Goal: Task Accomplishment & Management: Manage account settings

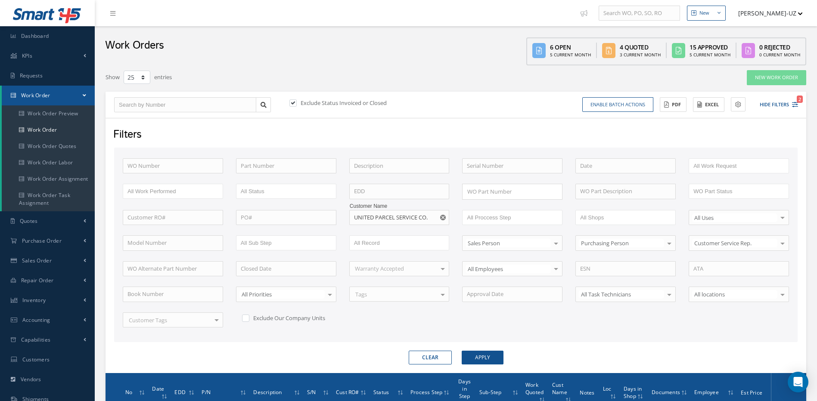
select select "25"
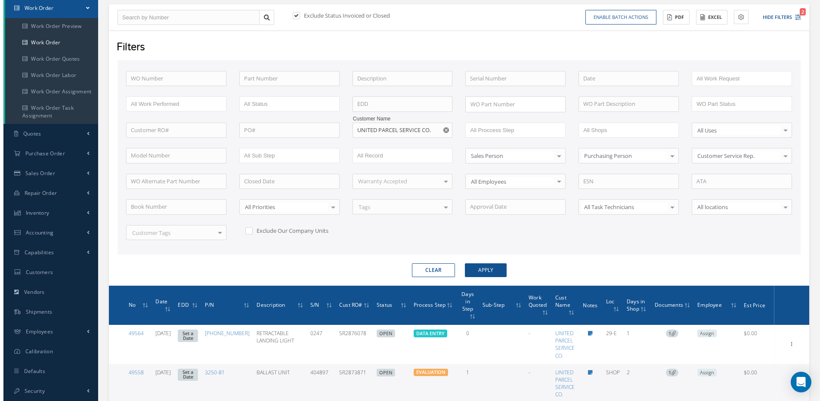
scroll to position [87, 0]
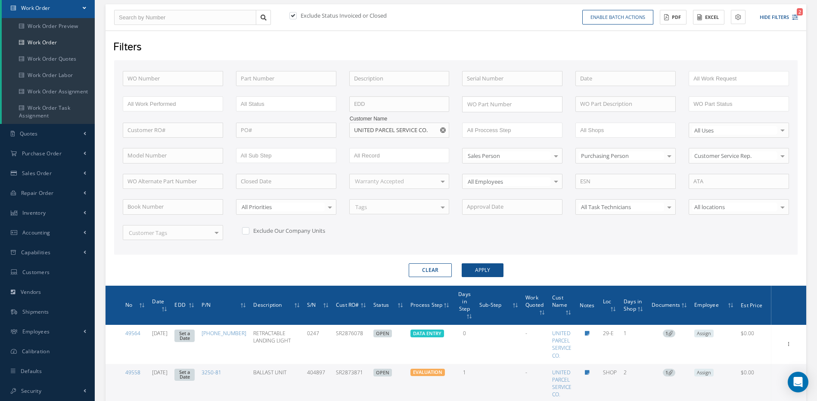
click at [441, 130] on use "Reset" at bounding box center [443, 130] width 6 height 6
click at [296, 14] on label at bounding box center [297, 16] width 2 height 8
click at [295, 14] on input "checkbox" at bounding box center [292, 16] width 6 height 6
checkbox input "false"
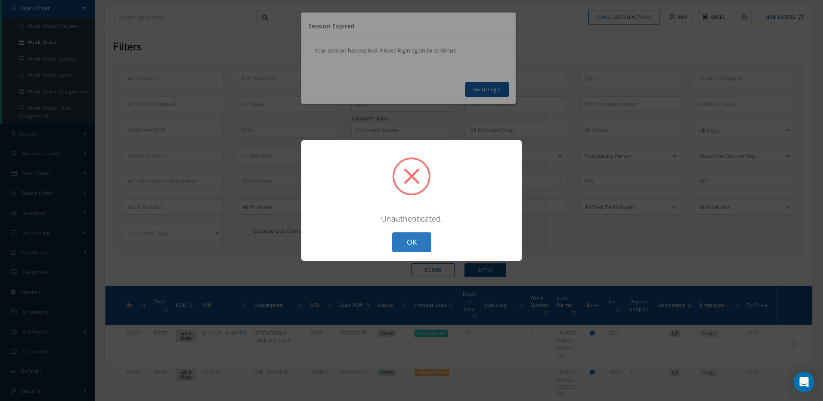
click at [414, 242] on button "OK" at bounding box center [411, 243] width 39 height 20
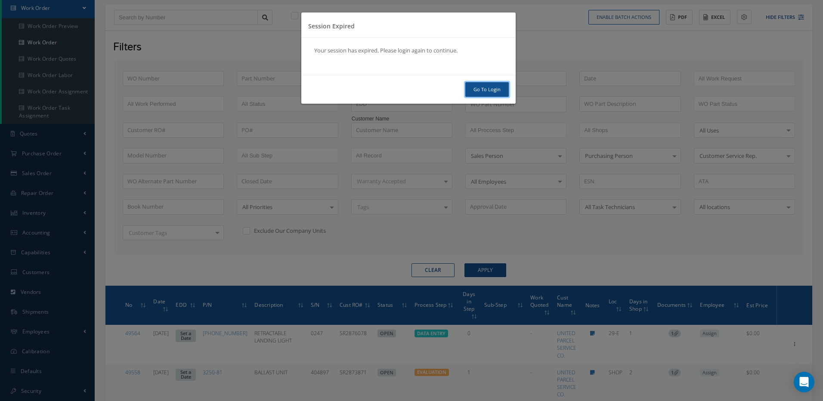
click at [484, 90] on link "Go To Login" at bounding box center [488, 89] width 44 height 15
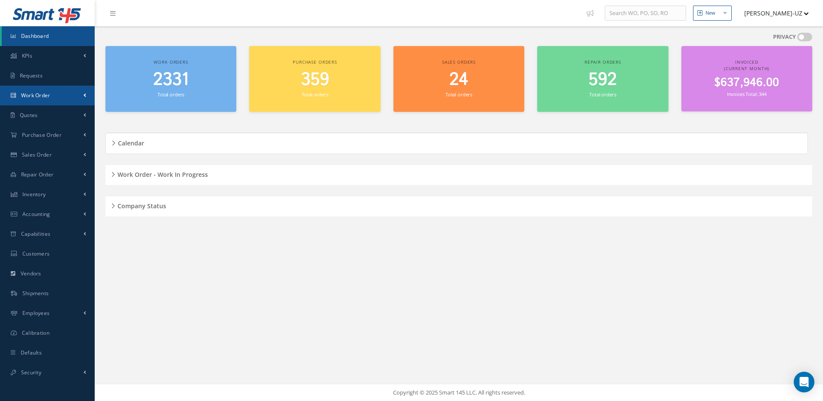
click at [51, 99] on link "Work Order" at bounding box center [47, 96] width 95 height 20
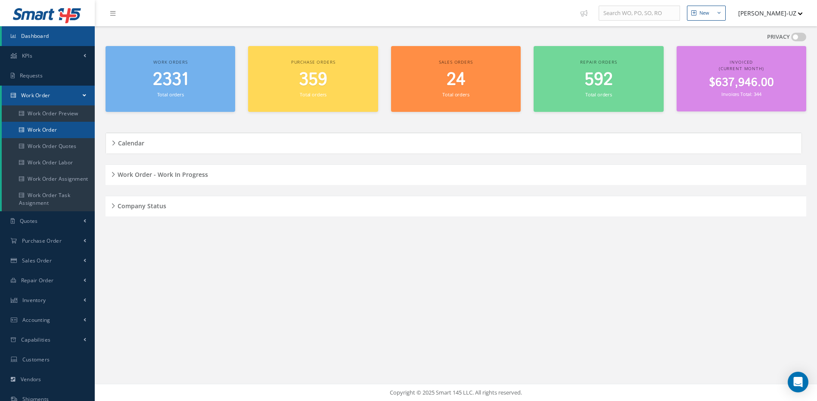
click at [53, 125] on link "Work Order" at bounding box center [48, 130] width 93 height 16
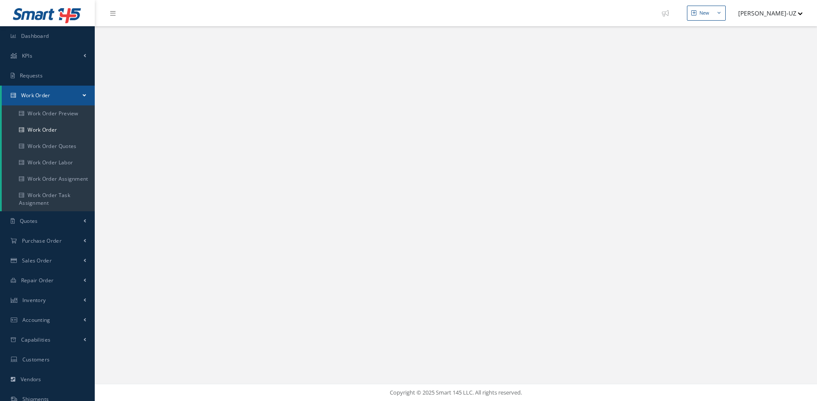
select select "25"
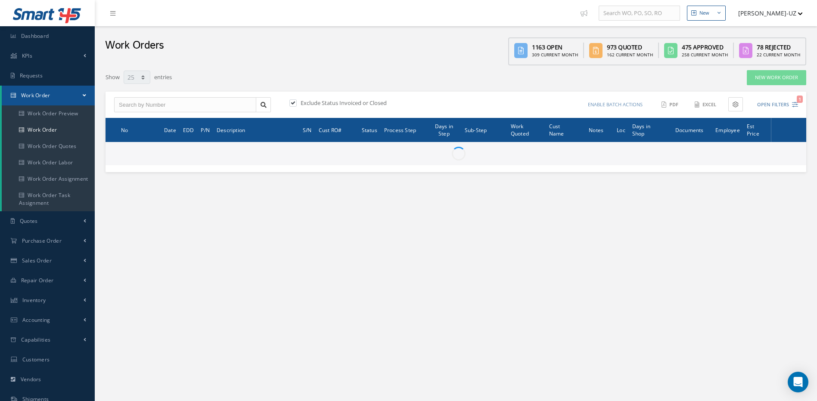
type input "All Work Request"
type input "All Work Performed"
type input "All Status"
type input "WO Part Status"
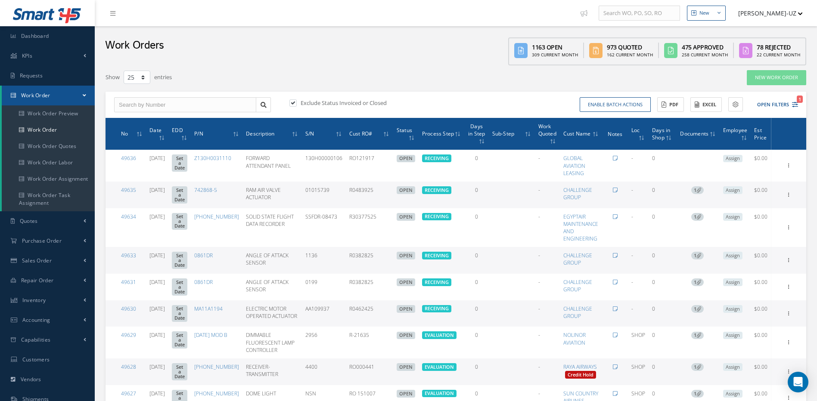
click at [798, 103] on div "Enable batch actions Update Work Orders Close Work Orders ACTIONS Receive Payme…" at bounding box center [628, 104] width 345 height 15
click at [797, 104] on icon "1" at bounding box center [795, 105] width 6 height 6
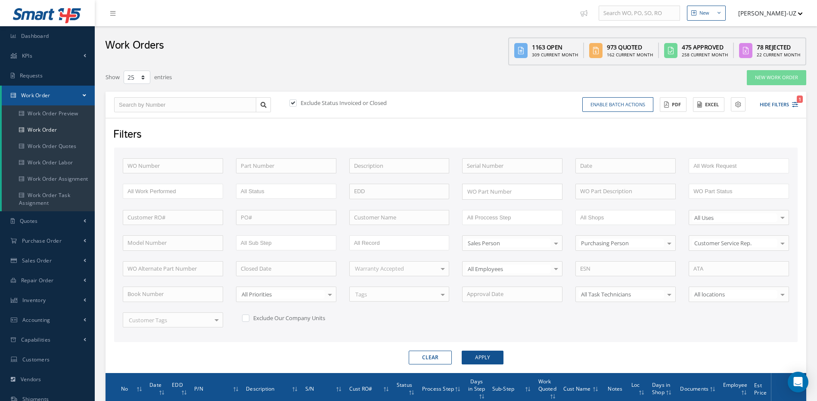
click at [296, 101] on label at bounding box center [297, 103] width 2 height 8
click at [294, 101] on input "checkbox" at bounding box center [292, 104] width 6 height 6
checkbox input "false"
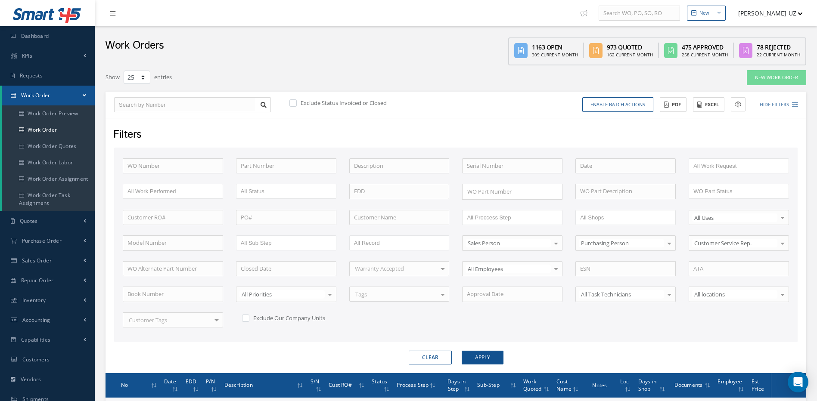
click at [166, 175] on div "WO Number Part Number Description Serial Number - BENCH CHECK CALIBRATION INSPE…" at bounding box center [455, 248] width 679 height 180
click at [164, 166] on input "text" at bounding box center [173, 166] width 100 height 16
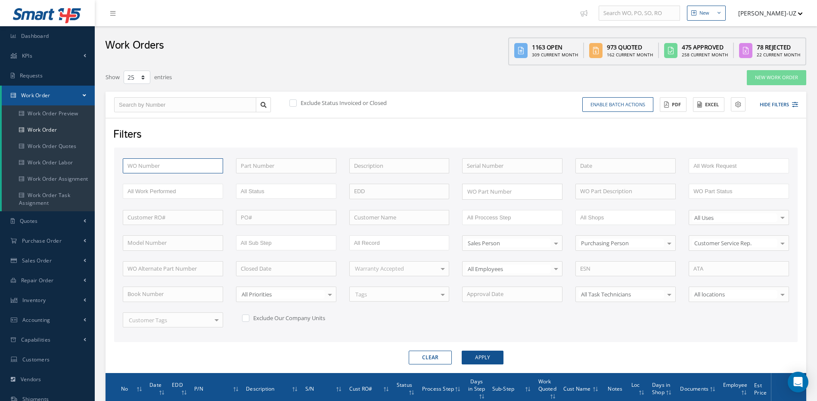
type input "2"
type input "27"
type input "279"
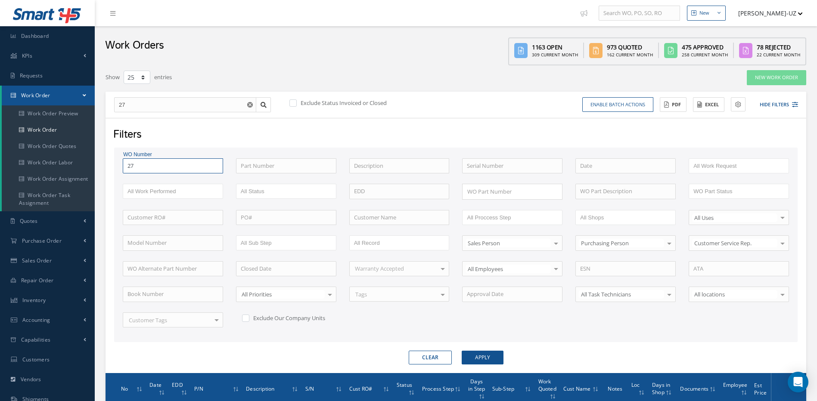
type input "279"
type input "2794"
type input "27946"
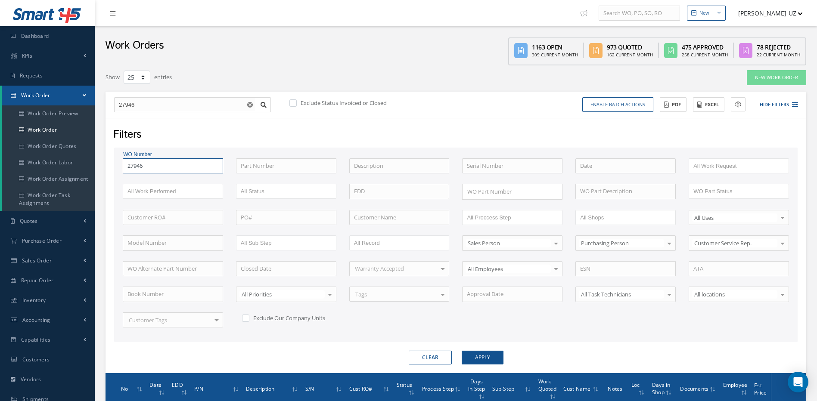
click at [462, 351] on button "Apply" at bounding box center [483, 358] width 42 height 14
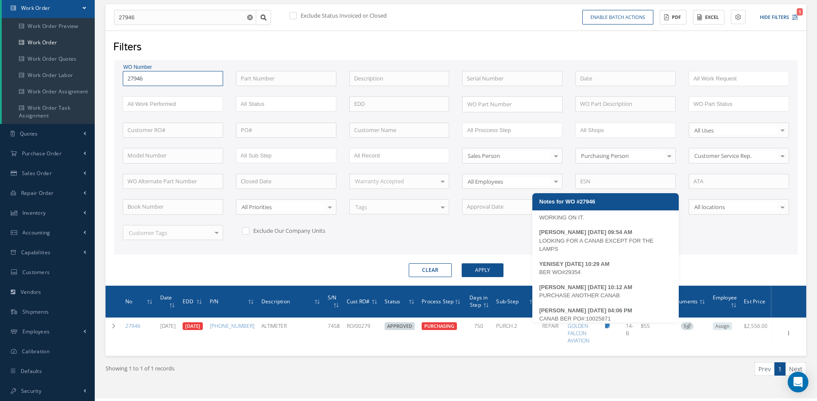
scroll to position [146, 0]
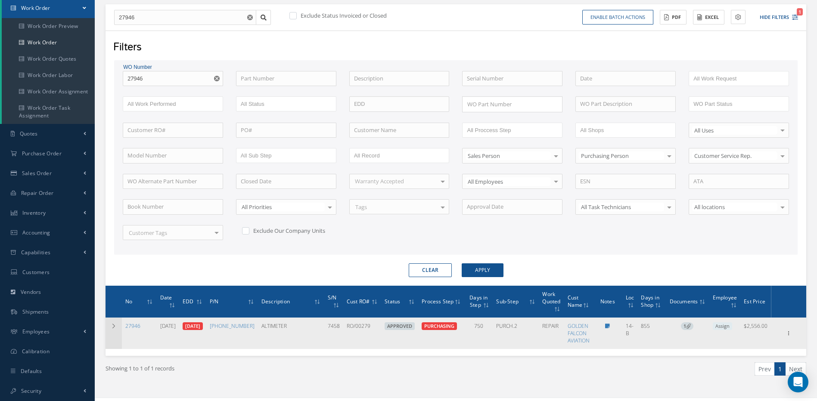
click at [113, 327] on icon at bounding box center [114, 326] width 6 height 5
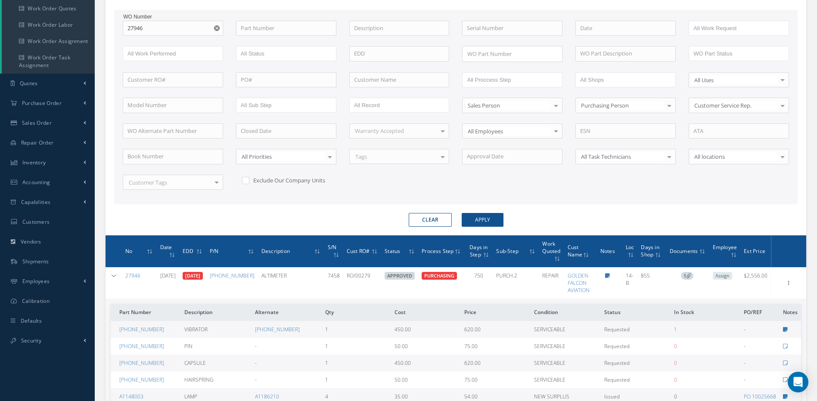
scroll to position [213, 0]
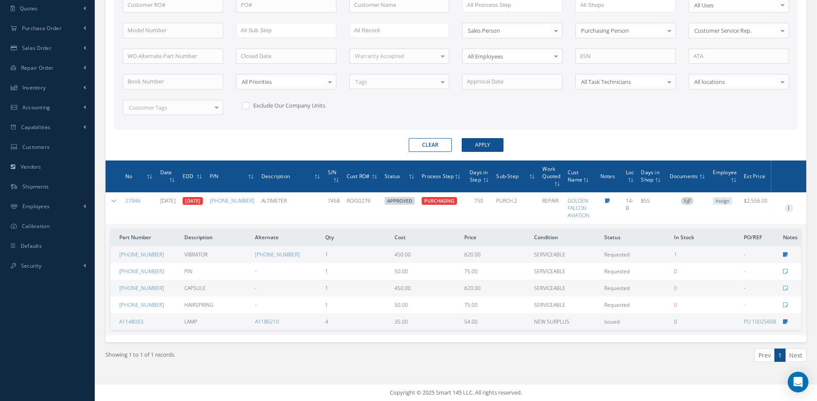
click at [791, 207] on icon at bounding box center [789, 207] width 9 height 7
click at [757, 226] on link "Edit" at bounding box center [749, 224] width 68 height 11
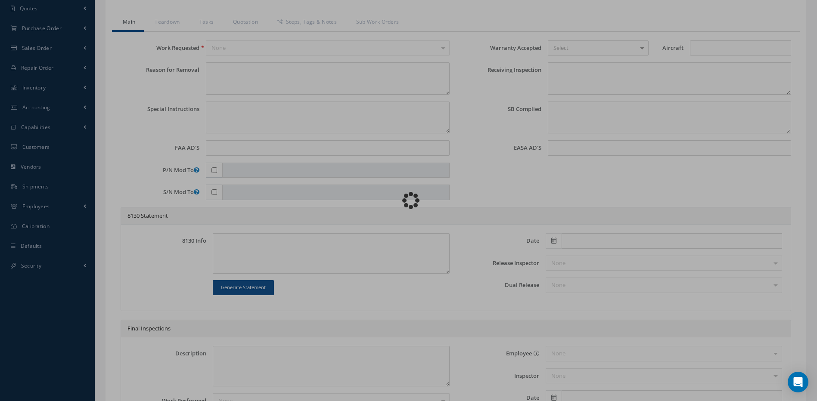
type input "64141-362-1"
type input "14-B"
type input "05/17/2023"
type input "ALTIMETER"
type input "RO/00279"
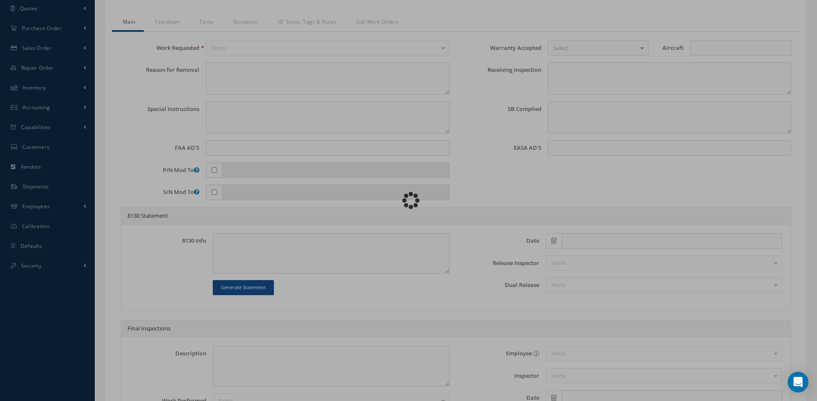
type input "07/31/2023"
type input "7458"
type textarea "NONE"
type textarea "PLEASE SEE R.O. FOR DETAILS"
type textarea "NO VISUAL DAMAGE"
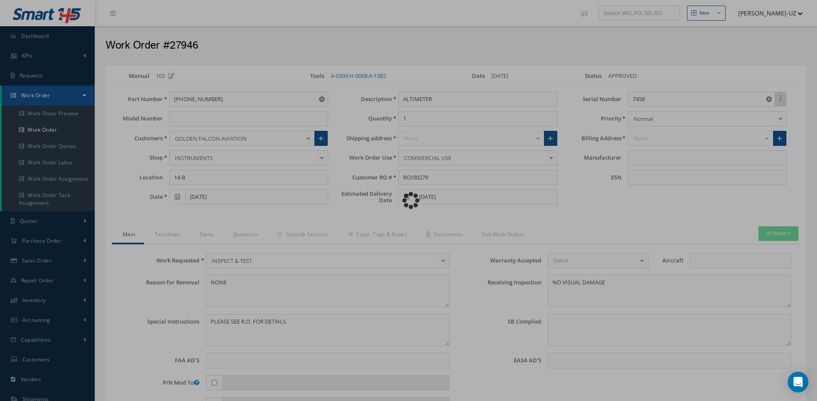
type input "THALES"
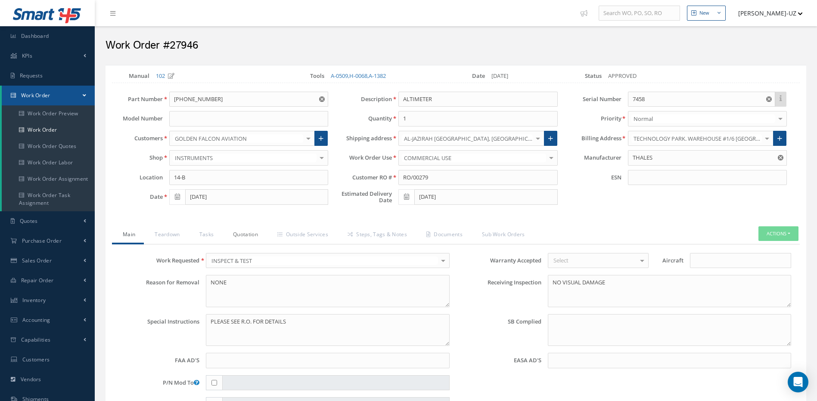
click at [244, 231] on link "Quotation" at bounding box center [244, 236] width 44 height 18
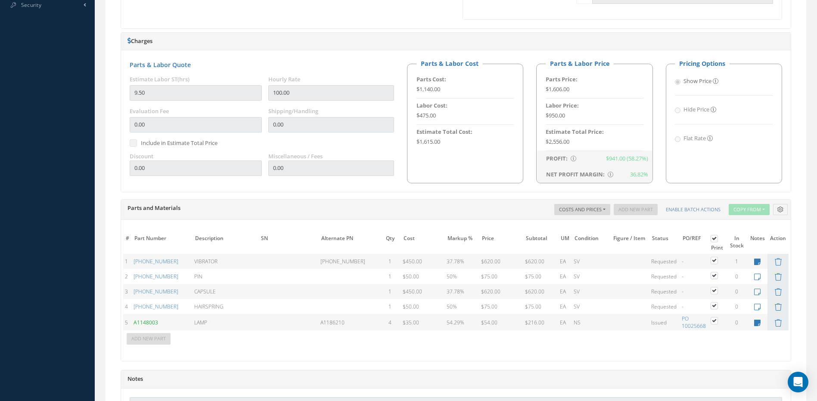
scroll to position [597, 0]
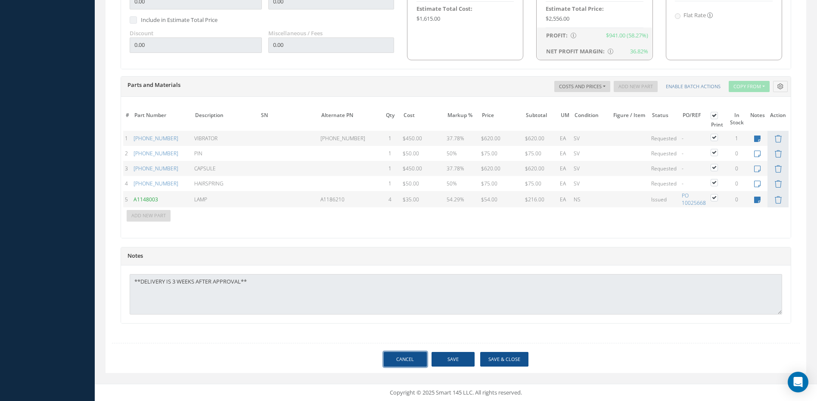
click at [421, 361] on link "Cancel" at bounding box center [405, 359] width 43 height 15
select select "25"
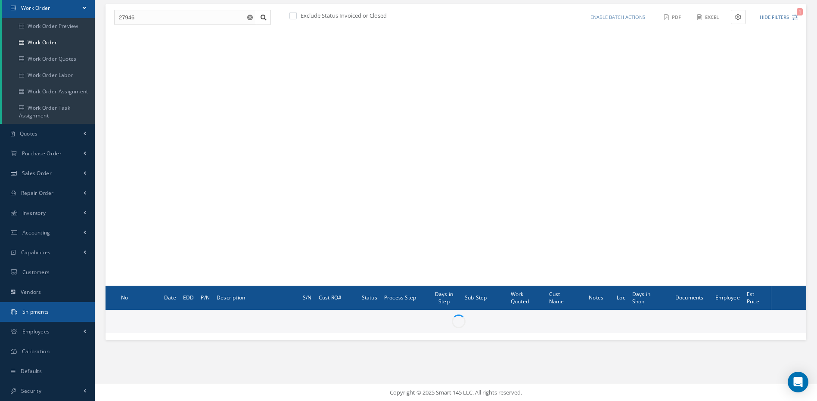
scroll to position [87, 0]
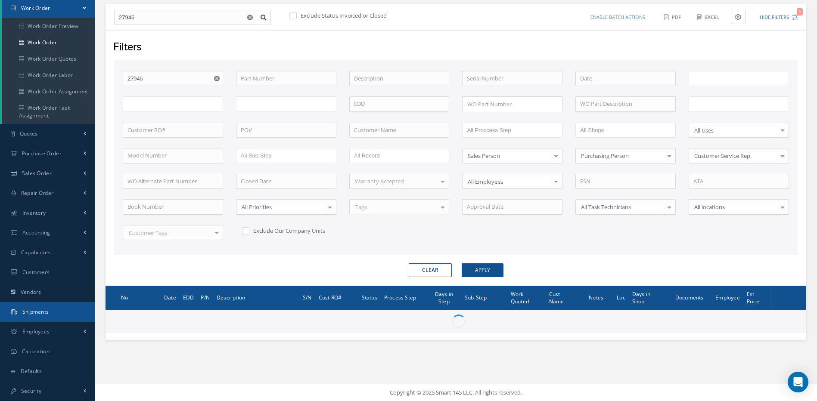
type input "All Work Request"
type input "All Work Performed"
type input "All Status"
type input "WO Part Status"
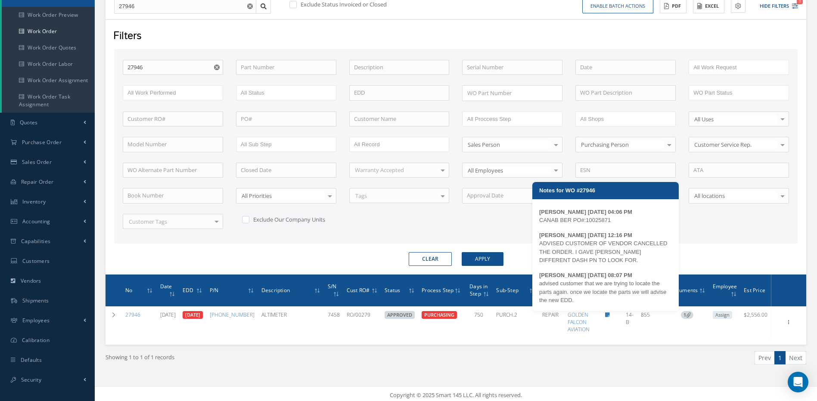
scroll to position [101, 0]
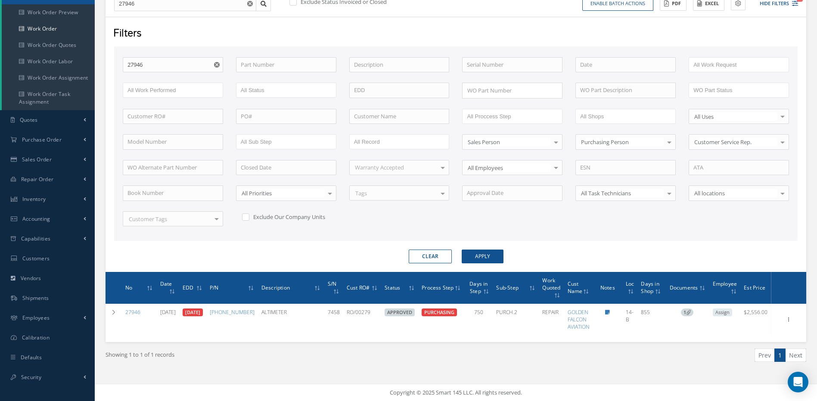
click at [219, 63] on icon "Reset" at bounding box center [217, 65] width 6 height 6
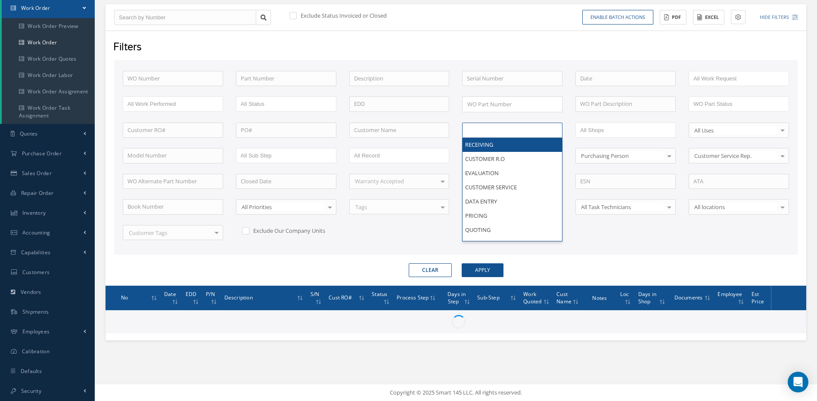
click at [478, 127] on input "text" at bounding box center [494, 130] width 55 height 11
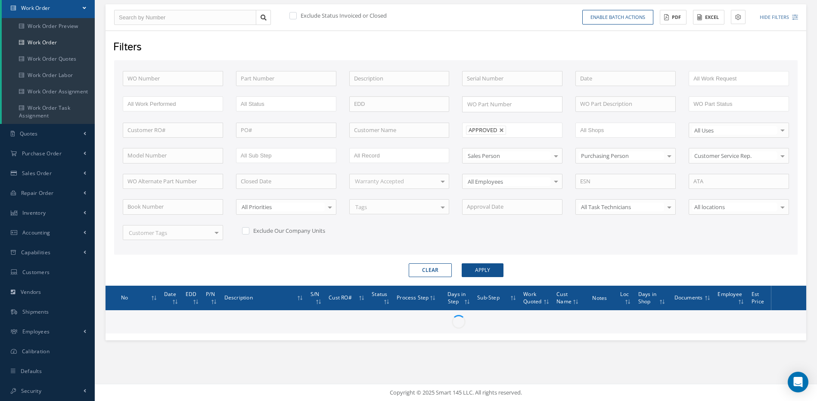
scroll to position [0, 0]
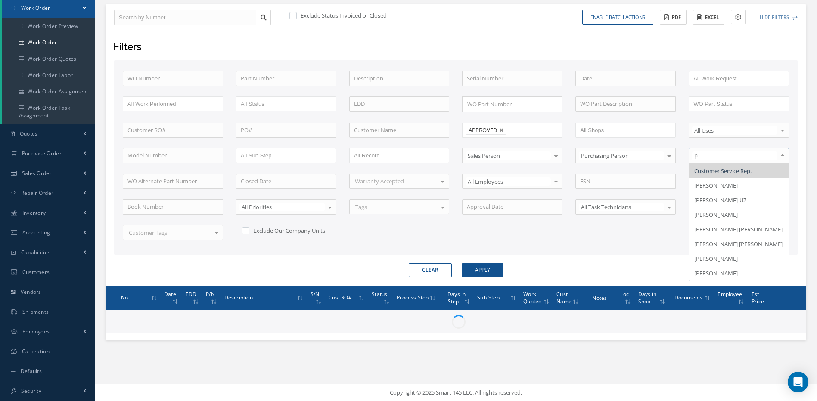
type input "pe"
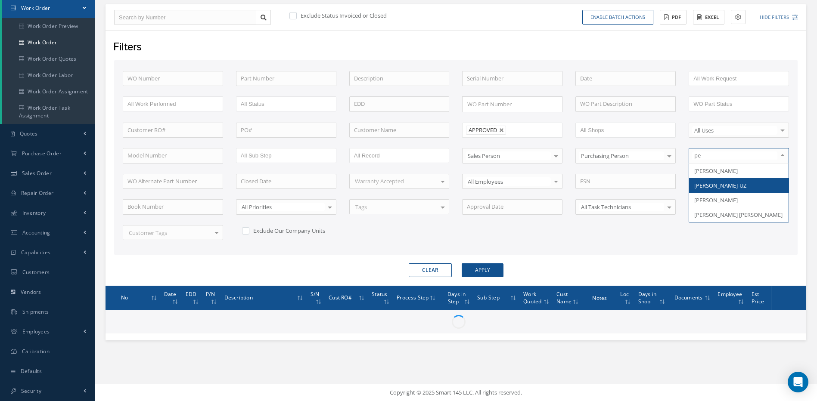
click at [702, 184] on span "[PERSON_NAME]-UZ" at bounding box center [720, 186] width 52 height 8
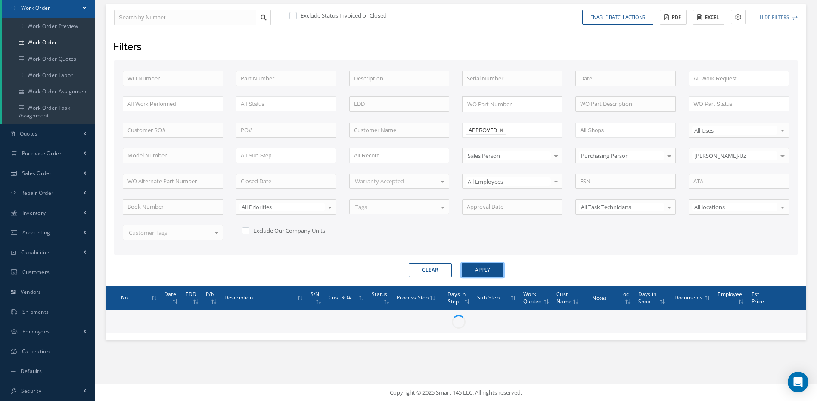
click at [481, 272] on button "Apply" at bounding box center [483, 271] width 42 height 14
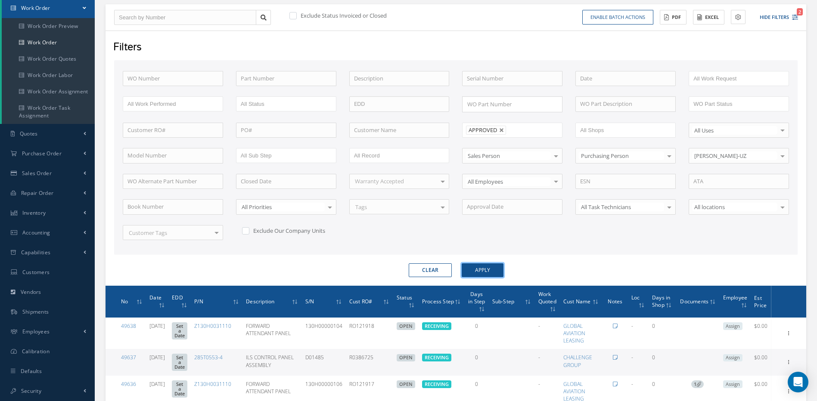
click at [495, 267] on button "Apply" at bounding box center [483, 271] width 42 height 14
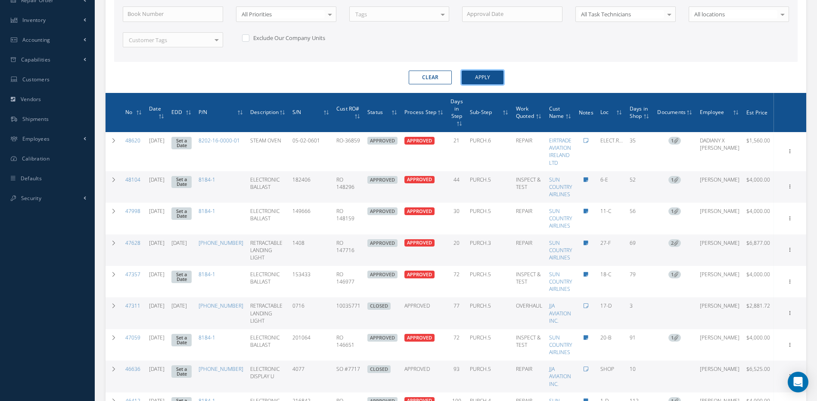
scroll to position [87, 0]
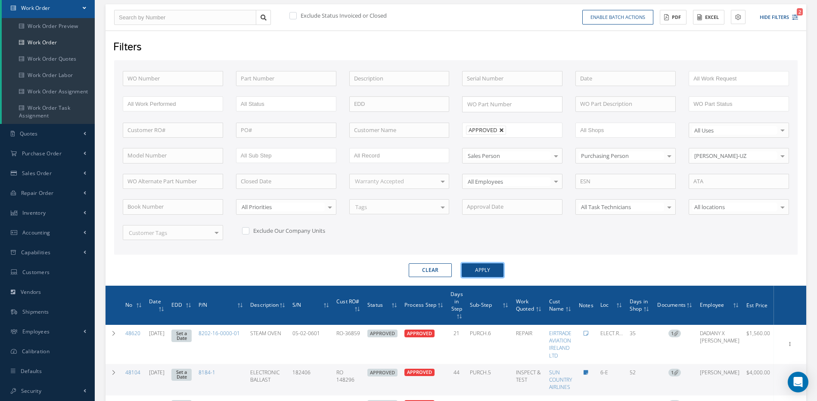
click at [504, 130] on link at bounding box center [501, 130] width 5 height 5
type input "All Proccess Step"
click at [504, 130] on input "text" at bounding box center [494, 130] width 55 height 11
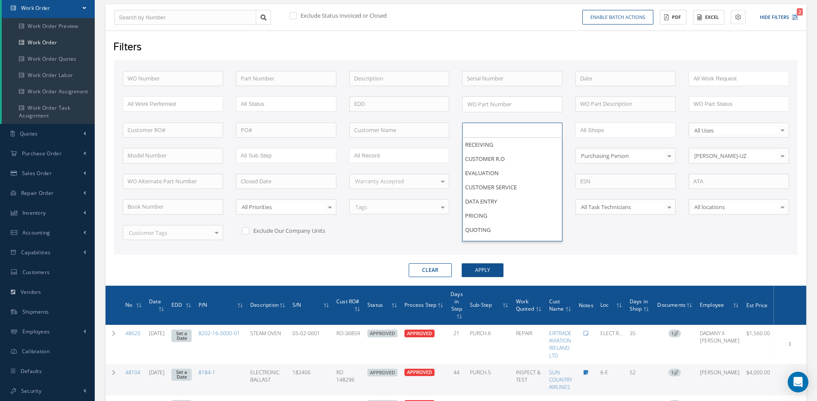
type input "All Proccess Step"
click at [407, 256] on form "WO Number Part Number Description Serial Number - BENCH CHECK CALIBRATION INSPE…" at bounding box center [456, 168] width 684 height 217
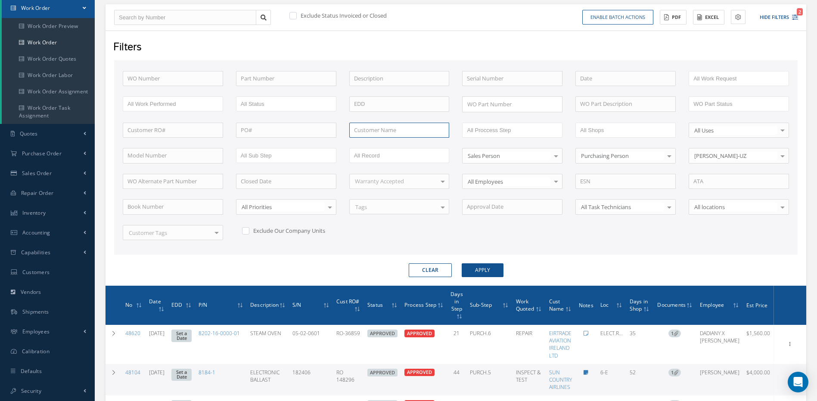
click at [366, 128] on input "text" at bounding box center [399, 131] width 100 height 16
type input "unit"
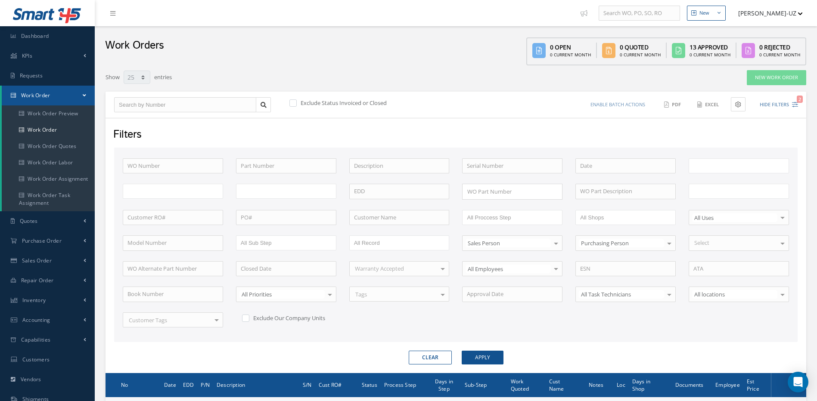
select select "25"
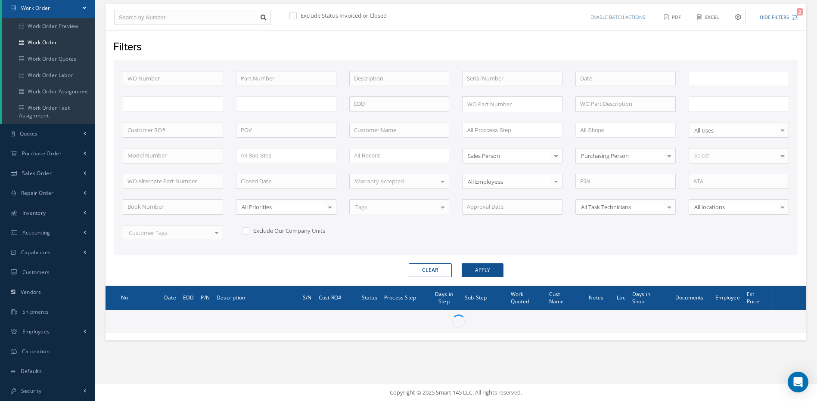
type input "All Work Request"
type input "All Work Performed"
type input "All Status"
type input "WO Part Status"
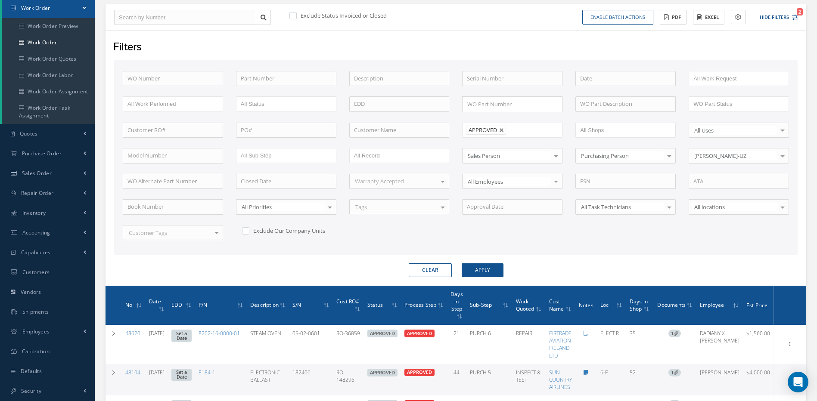
click at [501, 129] on link at bounding box center [501, 130] width 5 height 5
type input "All Proccess Step"
click at [392, 127] on input "text" at bounding box center [399, 131] width 100 height 16
click at [368, 146] on span "UNITED PARCEL SERVICE CO." at bounding box center [391, 145] width 74 height 8
type input "UNITED PARCEL SERVICE CO."
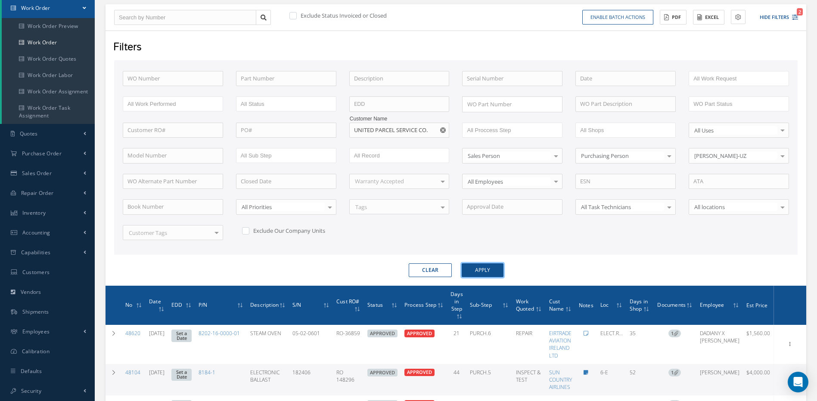
click at [472, 270] on button "Apply" at bounding box center [483, 271] width 42 height 14
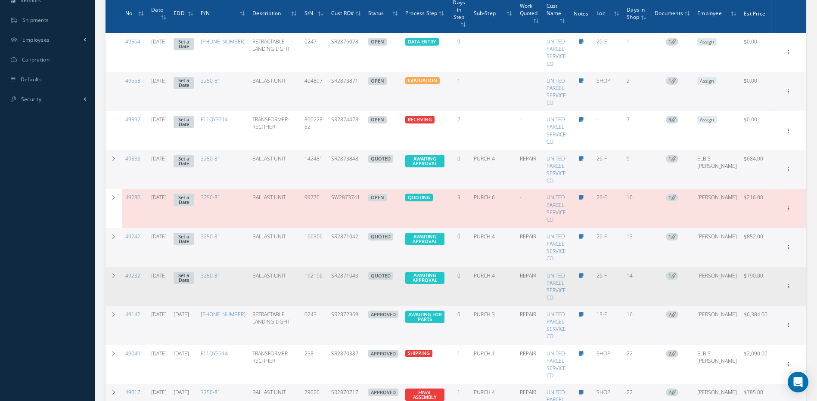
scroll to position [389, 0]
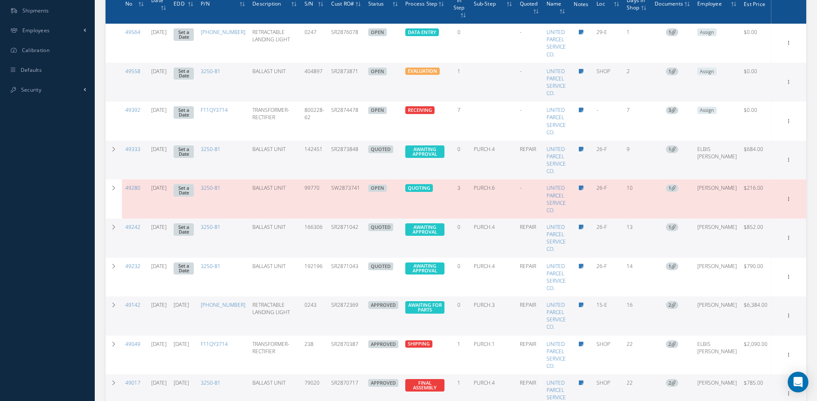
drag, startPoint x: 373, startPoint y: 221, endPoint x: 345, endPoint y: 221, distance: 28.0
click at [345, 221] on td "SR2871042" at bounding box center [346, 238] width 37 height 39
copy td "SR2871042"
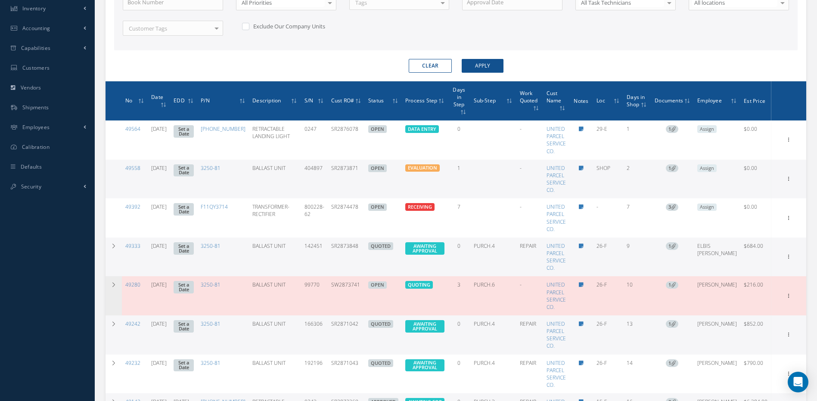
scroll to position [303, 0]
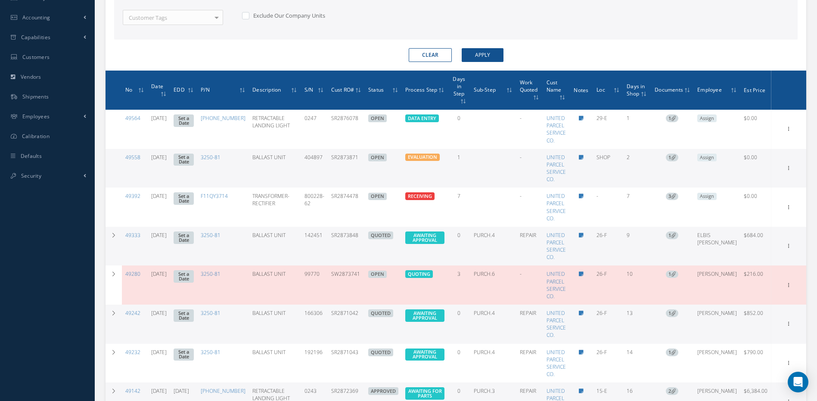
drag, startPoint x: 374, startPoint y: 234, endPoint x: 342, endPoint y: 238, distance: 32.5
click at [342, 238] on td "SR2873848" at bounding box center [346, 246] width 37 height 39
copy td "SR2873848"
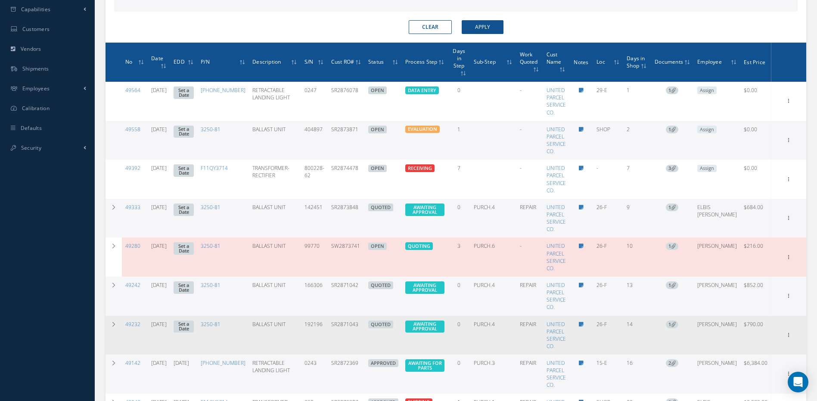
scroll to position [346, 0]
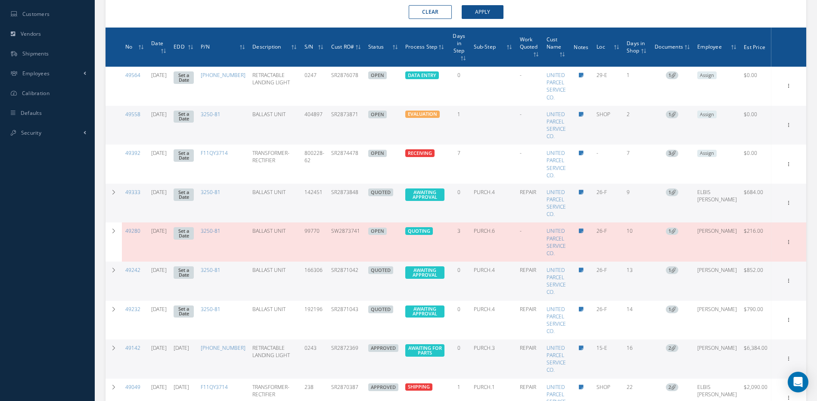
drag, startPoint x: 374, startPoint y: 267, endPoint x: 344, endPoint y: 271, distance: 30.5
click at [344, 271] on td "SR2871042" at bounding box center [346, 281] width 37 height 39
copy td "SR2871042"
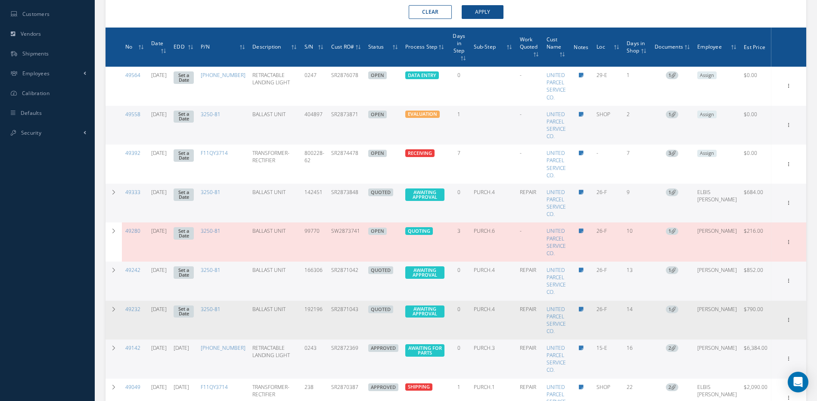
drag, startPoint x: 375, startPoint y: 302, endPoint x: 343, endPoint y: 304, distance: 31.9
click at [343, 304] on td "SR2871043" at bounding box center [346, 320] width 37 height 39
copy td "SR2871043"
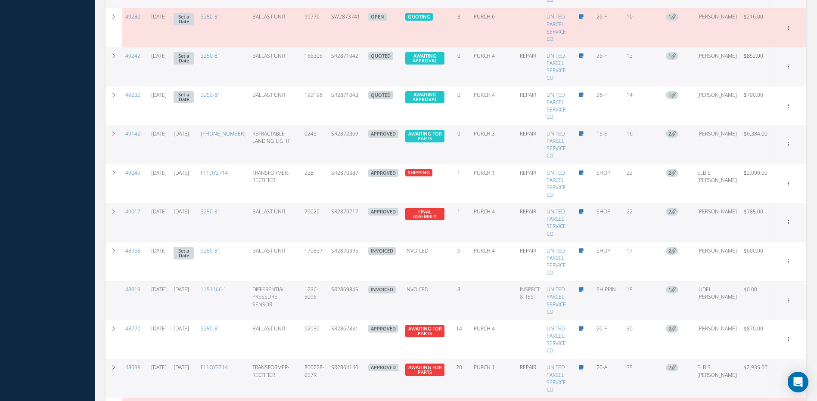
scroll to position [561, 0]
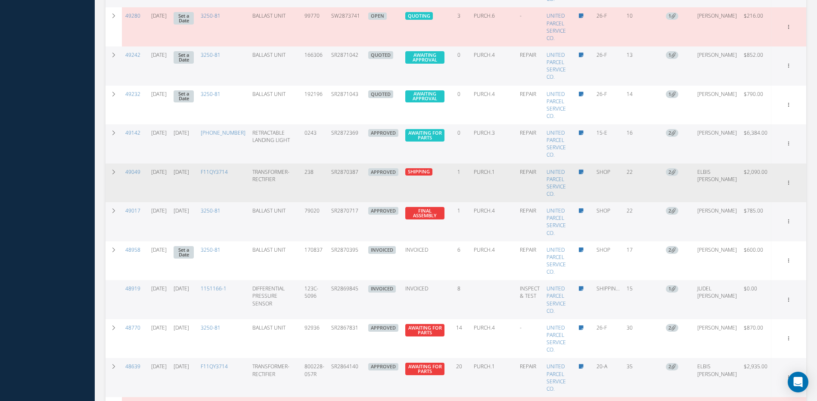
drag, startPoint x: 375, startPoint y: 168, endPoint x: 341, endPoint y: 170, distance: 34.1
click at [341, 170] on td "SR2870387" at bounding box center [346, 183] width 37 height 39
copy td "SR2870387"
click at [788, 179] on icon at bounding box center [789, 182] width 9 height 7
click at [754, 205] on link "Invoicing" at bounding box center [749, 210] width 68 height 11
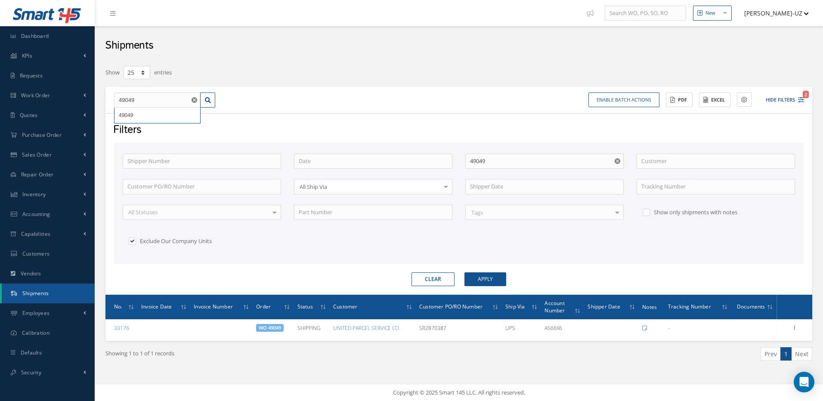
select select "25"
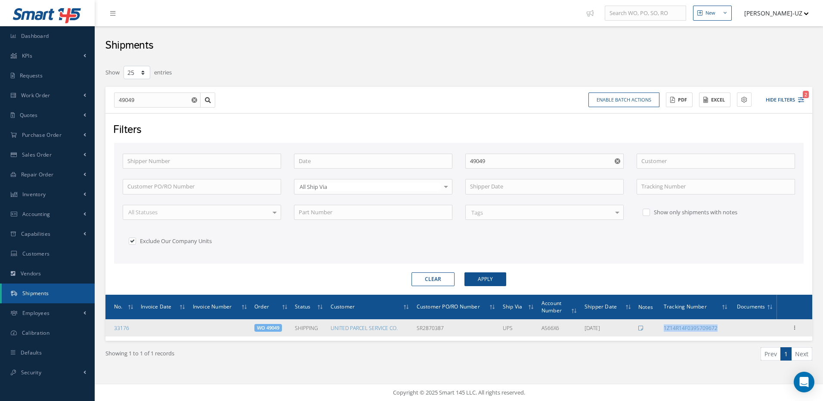
drag, startPoint x: 723, startPoint y: 329, endPoint x: 662, endPoint y: 329, distance: 61.2
click at [662, 329] on td "1Z14R14F0395709672" at bounding box center [696, 328] width 71 height 17
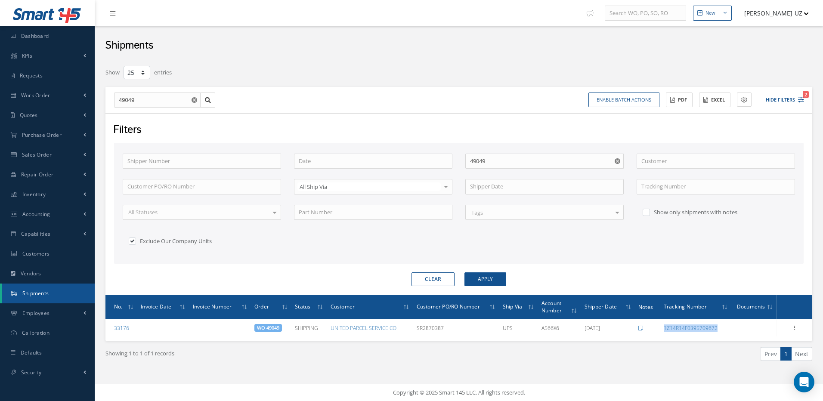
copy link "1Z14R14F0395709672"
click at [491, 280] on button "Apply" at bounding box center [486, 280] width 42 height 14
drag, startPoint x: 140, startPoint y: 100, endPoint x: 102, endPoint y: 99, distance: 37.9
click at [102, 99] on div "Show 10 25 50 100 entries 49049 49049 Enable batch actions Update Shipments ACT…" at bounding box center [459, 224] width 720 height 318
type input "4"
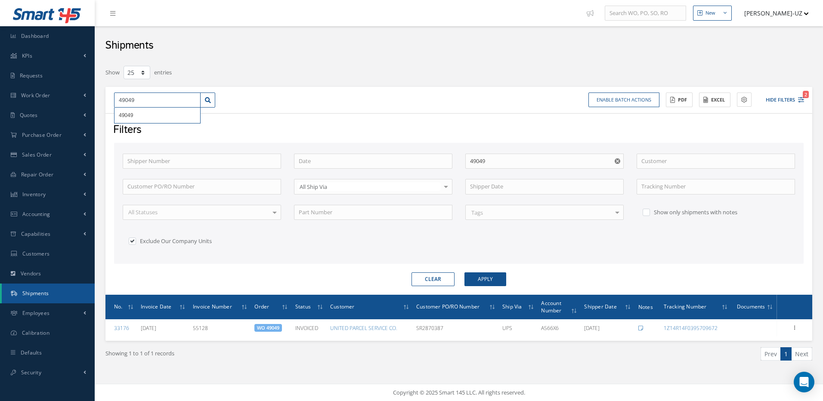
type input "4"
type input "49"
type input "494"
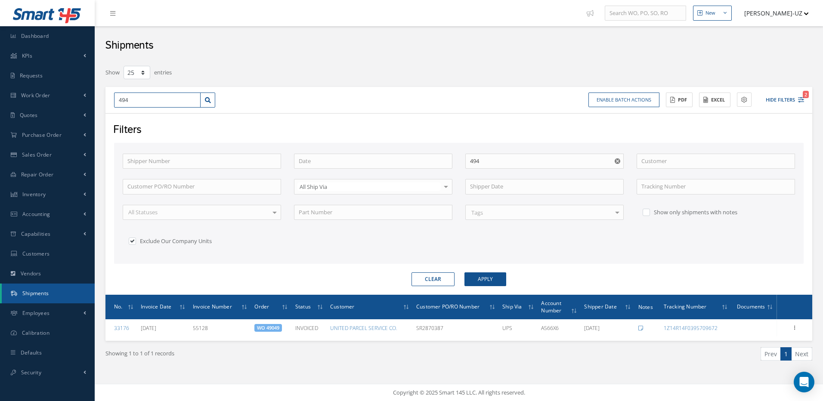
type input "4941"
type input "49418"
drag, startPoint x: 141, startPoint y: 98, endPoint x: 112, endPoint y: 96, distance: 29.4
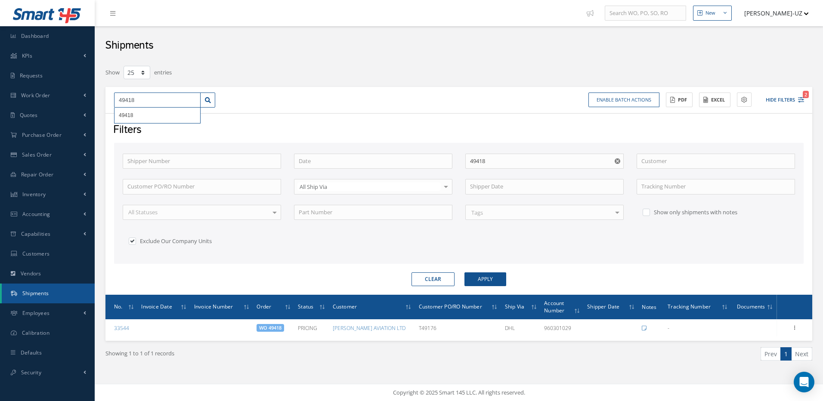
click at [112, 96] on div "49418 49418" at bounding box center [165, 101] width 114 height 16
type input "4"
type input "49"
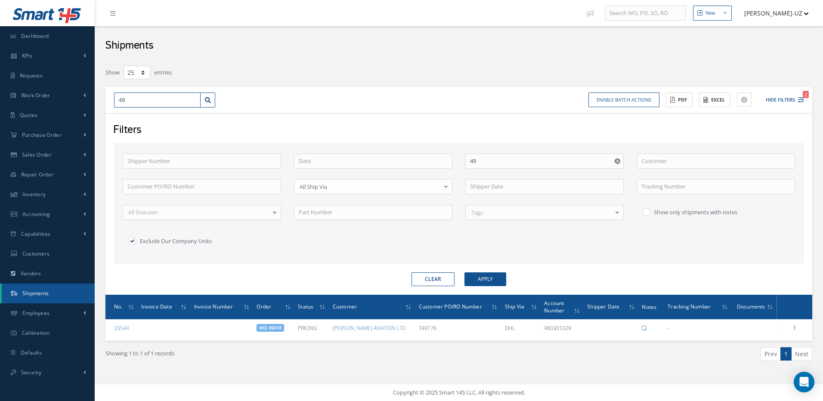
type input "492"
type input "4921"
type input "49211"
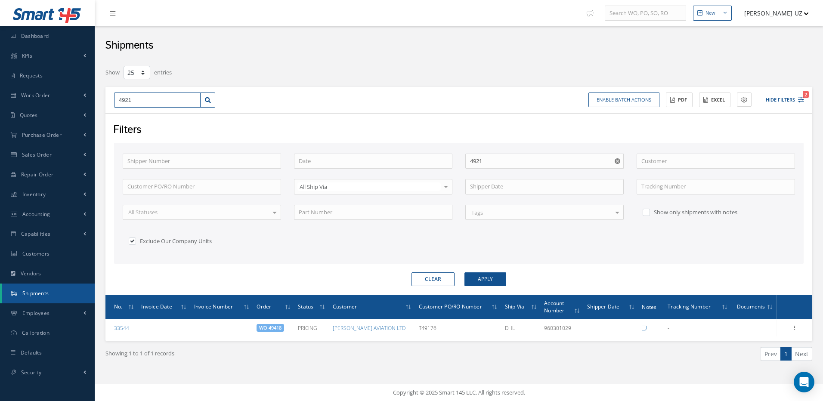
type input "49211"
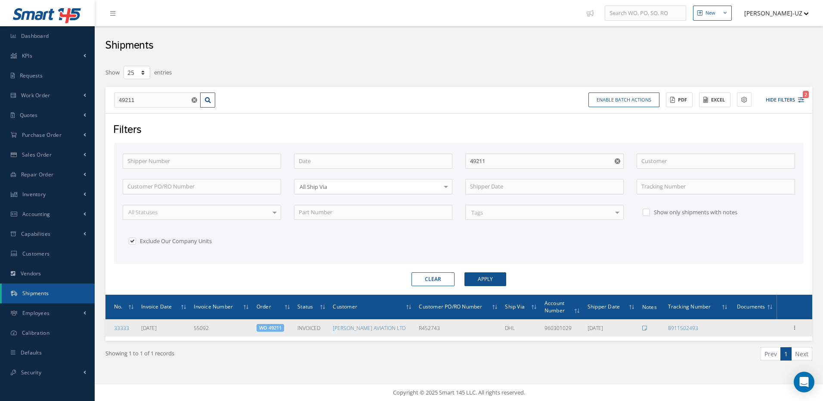
click at [709, 331] on div "8911502493" at bounding box center [698, 328] width 60 height 7
drag, startPoint x: 736, startPoint y: 329, endPoint x: 650, endPoint y: 327, distance: 85.7
click at [650, 327] on tr "33333 09/17/2025 55092 WO 49211 INVOICED AJ WALTER AVIATION LTD R452743 DHL 960…" at bounding box center [459, 328] width 707 height 17
copy tr "8911502493"
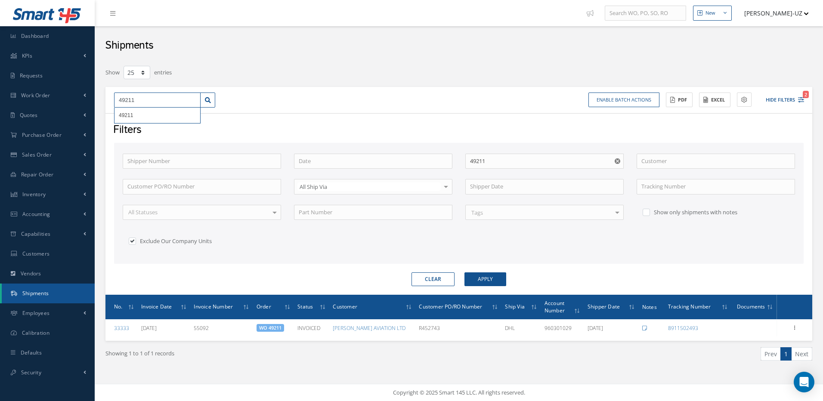
drag, startPoint x: 142, startPoint y: 100, endPoint x: 115, endPoint y: 105, distance: 27.5
click at [115, 105] on input "49211" at bounding box center [157, 101] width 87 height 16
type input "4"
type input "48"
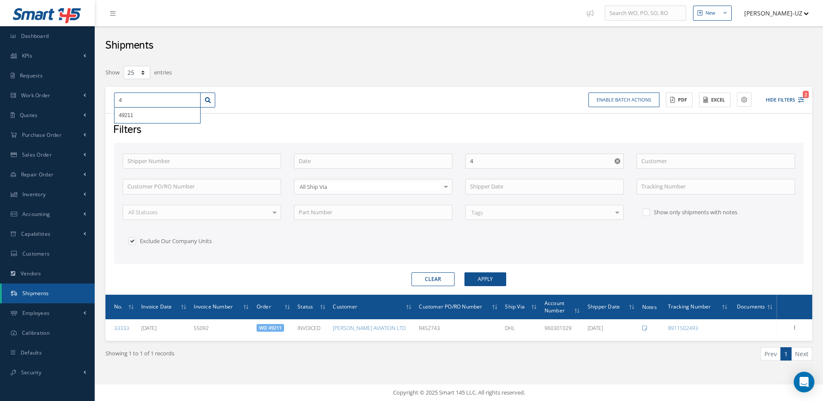
type input "48"
type input "487"
type input "4877"
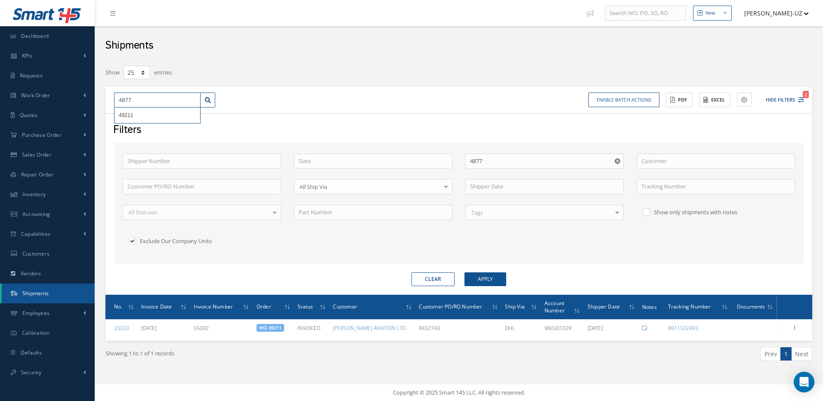
type input "48771"
click at [276, 116] on div "Filters Shipper Number Order 48771 Customer Customer PO/RO Number All Ship Via …" at bounding box center [459, 204] width 707 height 182
click at [290, 87] on div "48771 48771 Enable batch actions Update Shipments ACTIONS Receive Payments Sele…" at bounding box center [459, 100] width 707 height 27
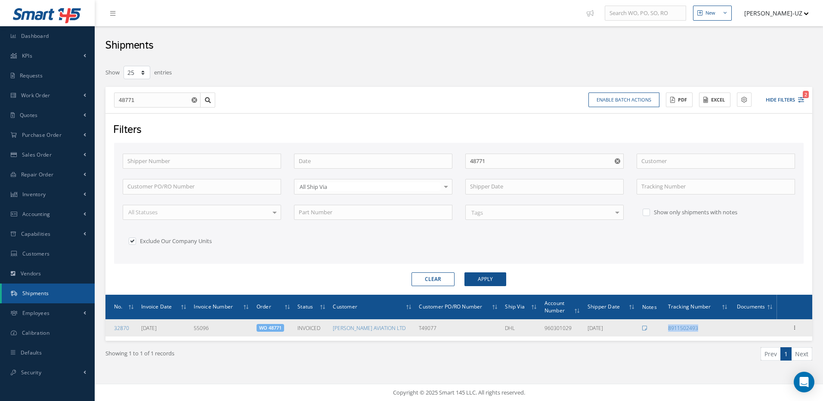
drag, startPoint x: 716, startPoint y: 332, endPoint x: 667, endPoint y: 332, distance: 49.1
click at [667, 332] on td "8911502493" at bounding box center [698, 328] width 67 height 17
copy link "8911502493"
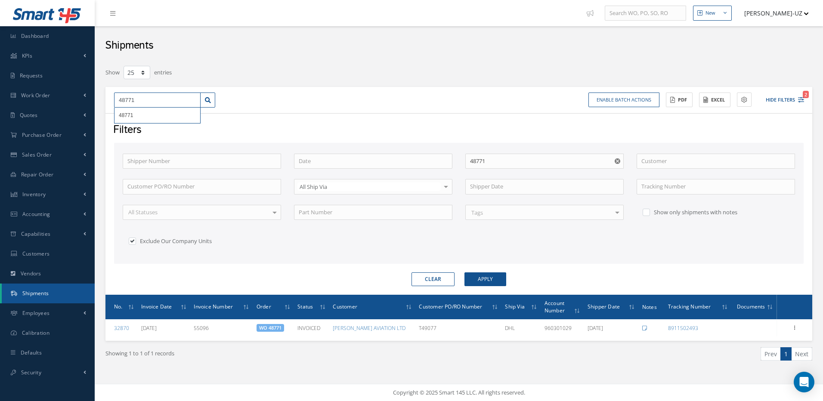
drag, startPoint x: 146, startPoint y: 100, endPoint x: 108, endPoint y: 101, distance: 37.5
click at [108, 101] on div "48771 48771" at bounding box center [165, 101] width 114 height 16
type input "4"
type input "48"
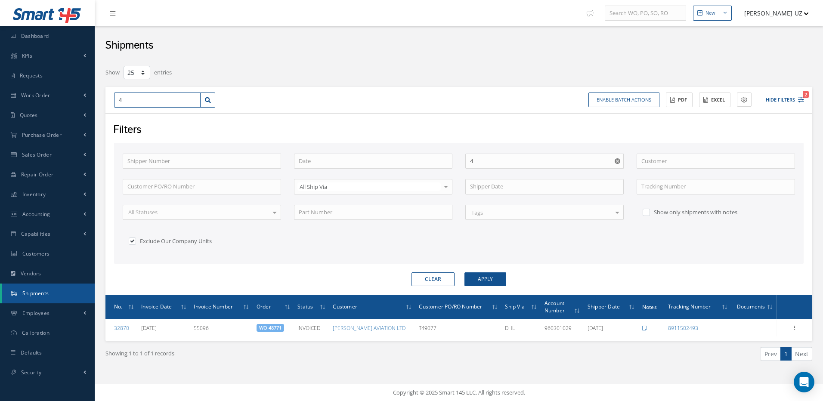
type input "48"
type input "485"
type input "4850"
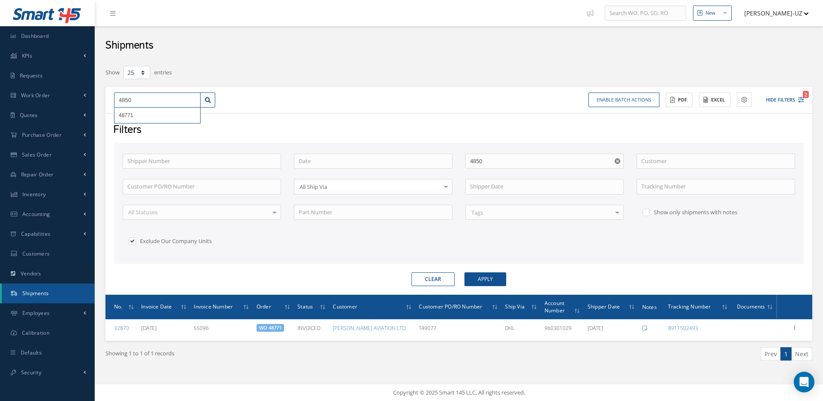
type input "48509"
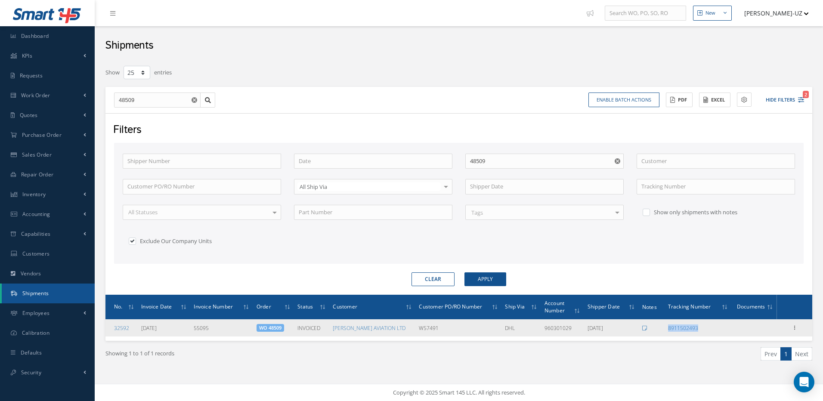
drag, startPoint x: 710, startPoint y: 329, endPoint x: 665, endPoint y: 328, distance: 45.7
click at [665, 328] on tr "32592 09/17/2025 55095 WO 48509 INVOICED AJ WALTER AVIATION LTD W57491 DHL 9603…" at bounding box center [459, 328] width 707 height 17
copy tr "8911502493"
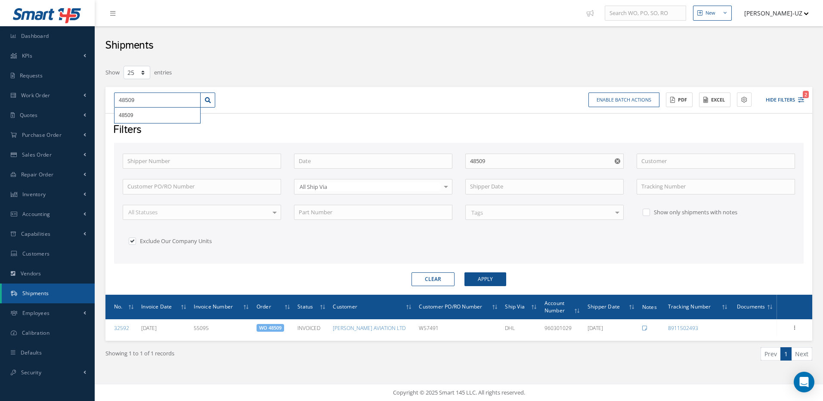
drag, startPoint x: 143, startPoint y: 101, endPoint x: 112, endPoint y: 105, distance: 31.7
click at [112, 106] on div "48509 48509" at bounding box center [165, 101] width 114 height 16
type input "4"
type input "48"
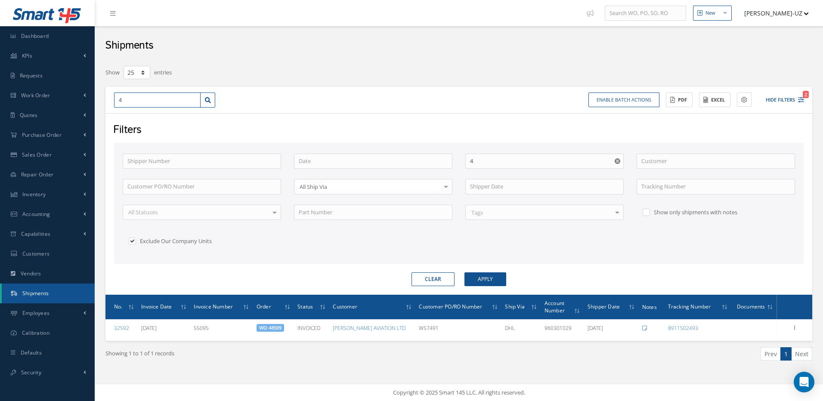
type input "48"
type input "482"
type input "4826"
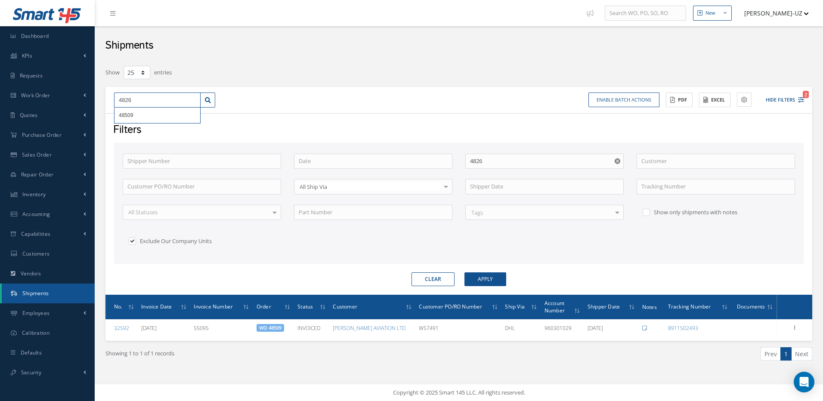
type input "48260"
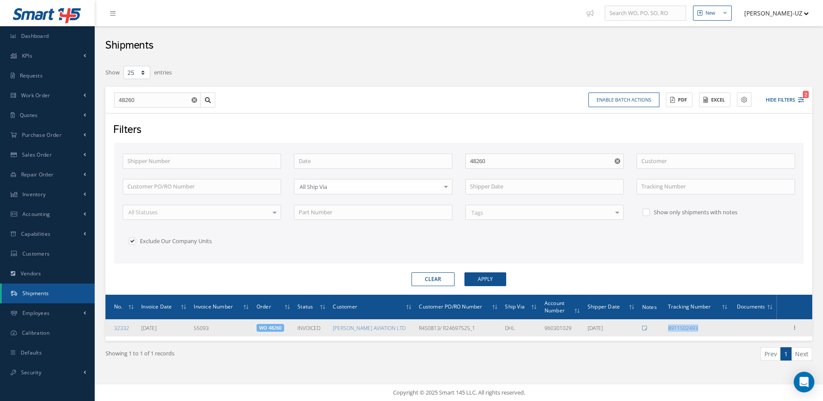
drag, startPoint x: 709, startPoint y: 329, endPoint x: 653, endPoint y: 330, distance: 56.0
click at [653, 330] on tr "32332 09/17/2025 55093 WO 48260 INVOICED AJ WALTER AVIATION LTD R450813/ R24697…" at bounding box center [459, 328] width 707 height 17
copy tr "8911502493"
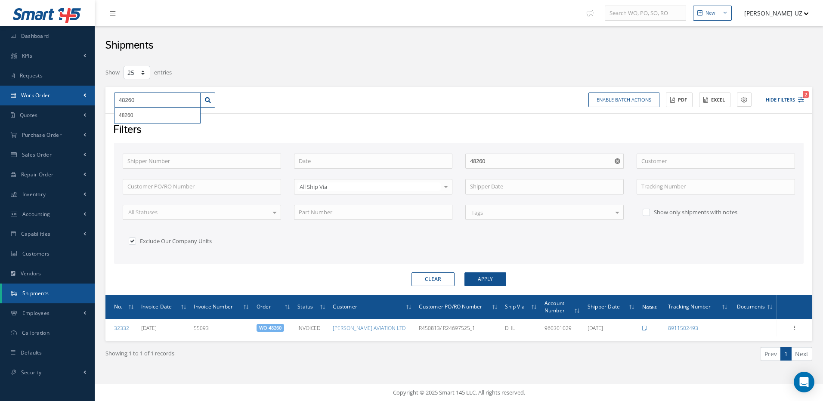
drag, startPoint x: 136, startPoint y: 97, endPoint x: 93, endPoint y: 99, distance: 42.7
click at [93, 99] on div "Smart 145 Dashboard KPIs Work Order Accounting Requests Work Order Work Order P…" at bounding box center [411, 200] width 823 height 401
type input "4"
type input "47"
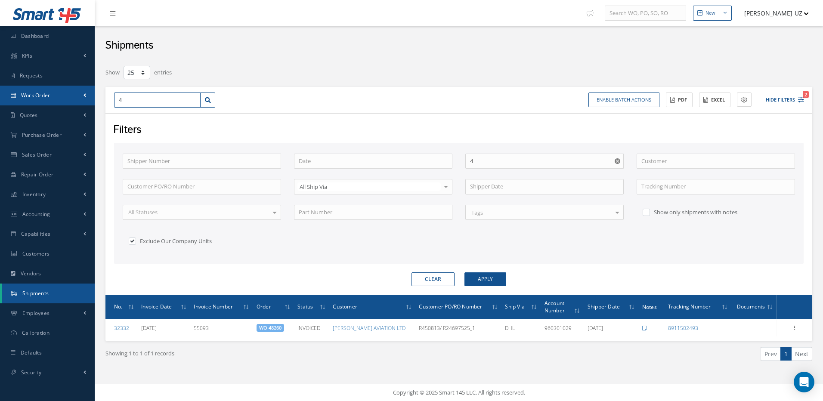
type input "47"
type input "479"
type input "4799"
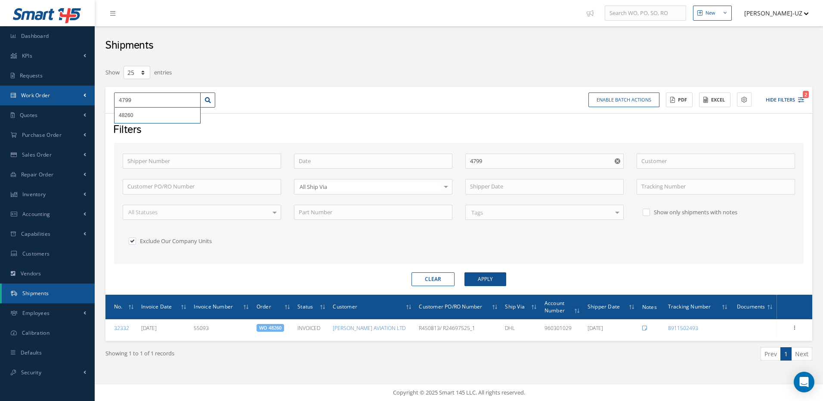
type input "47991"
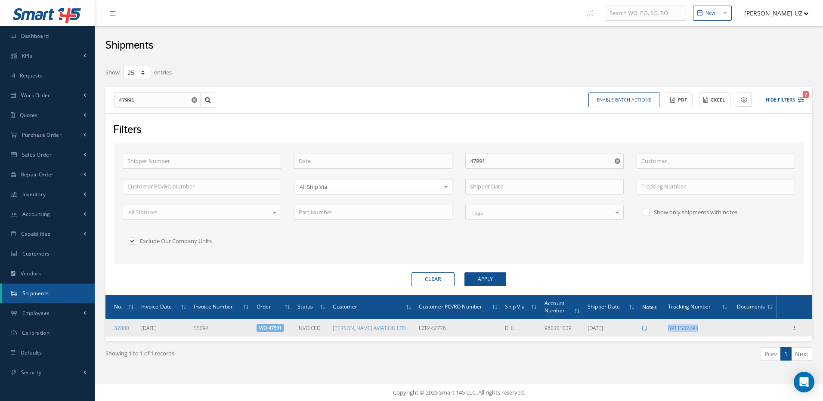
drag, startPoint x: 721, startPoint y: 331, endPoint x: 664, endPoint y: 330, distance: 56.9
click at [664, 330] on tr "32000 09/17/2025 55094 WO 47991 INVOICED AJ WALTER AVIATION LTD EZR442776 DHL 9…" at bounding box center [459, 328] width 707 height 17
copy tr "8911502493"
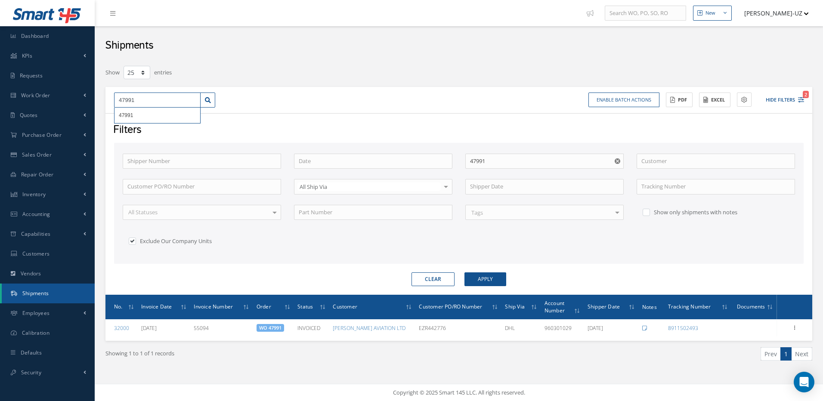
drag, startPoint x: 140, startPoint y: 101, endPoint x: 108, endPoint y: 103, distance: 31.5
click at [108, 103] on div "47991 47991" at bounding box center [165, 101] width 114 height 16
type input "4"
type input "47"
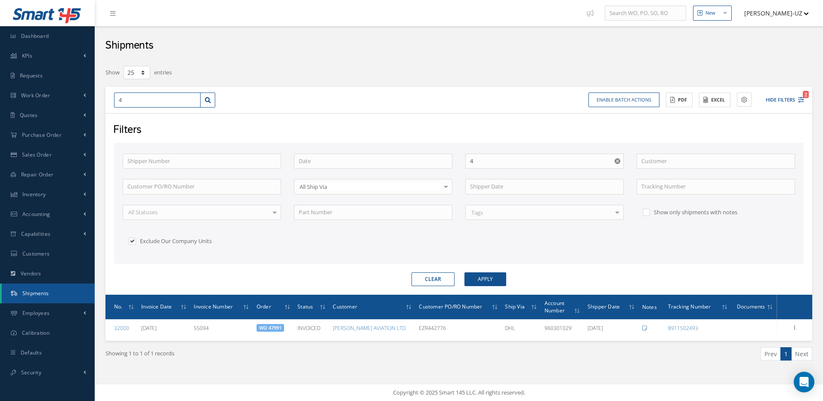
type input "47"
type input "472"
type input "4726"
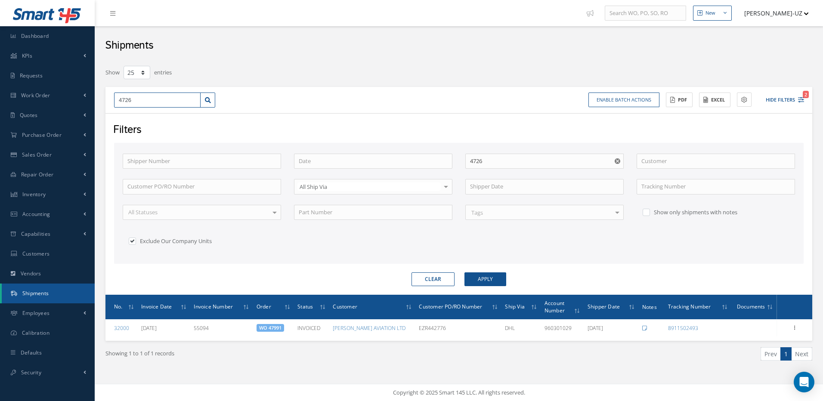
type input "47262"
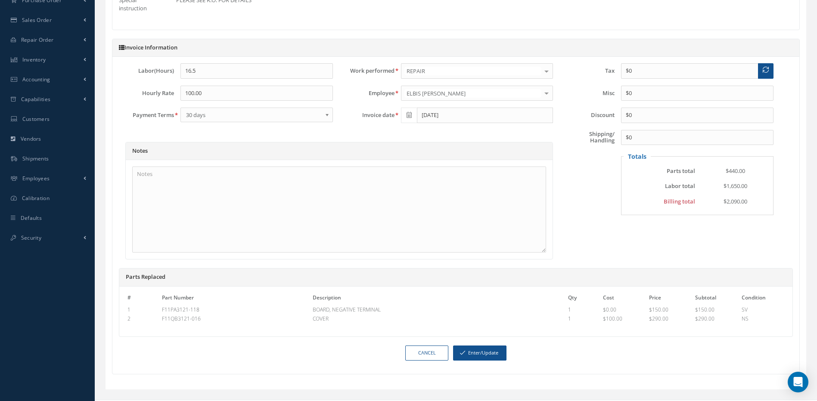
scroll to position [265, 0]
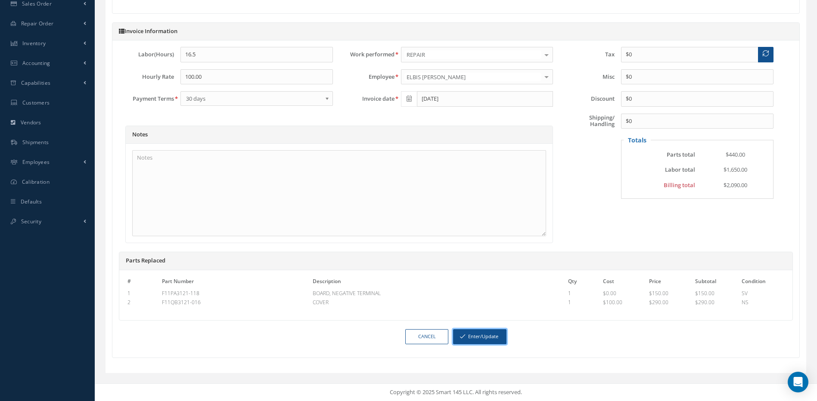
click at [481, 339] on button "Enter/Update" at bounding box center [479, 336] width 53 height 15
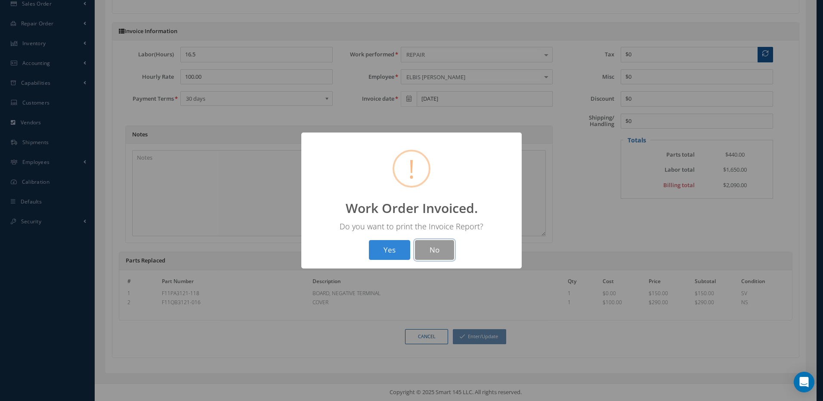
click at [430, 251] on button "No" at bounding box center [434, 250] width 39 height 20
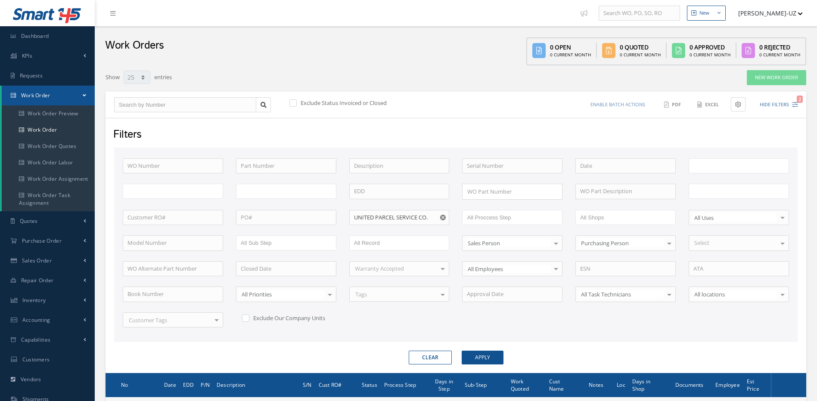
select select "25"
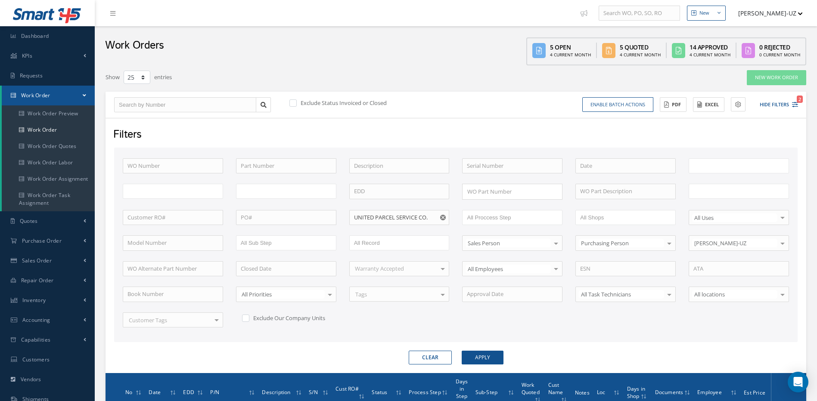
type input "All Work Request"
type input "All Work Performed"
type input "All Status"
type input "WO Part Status"
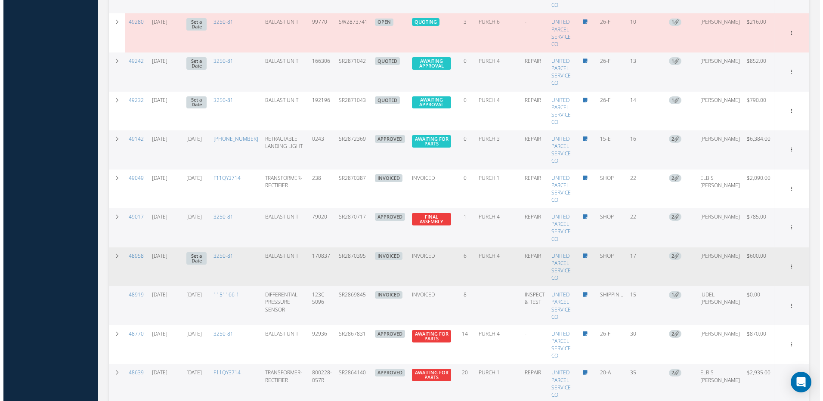
scroll to position [561, 0]
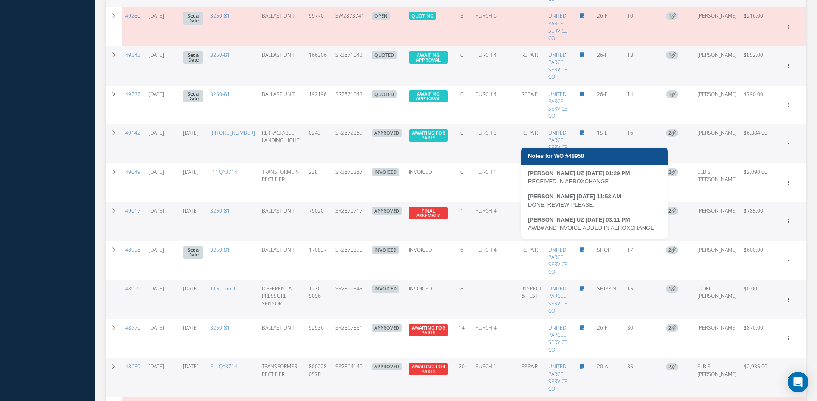
drag, startPoint x: 656, startPoint y: 226, endPoint x: 528, endPoint y: 230, distance: 128.4
click at [528, 230] on div "AWB# AND INVOICE ADDED IN AEROXCHANGE" at bounding box center [594, 228] width 133 height 9
copy div "AWB# AND INVOICE ADDED IN AEROXCHANGE"
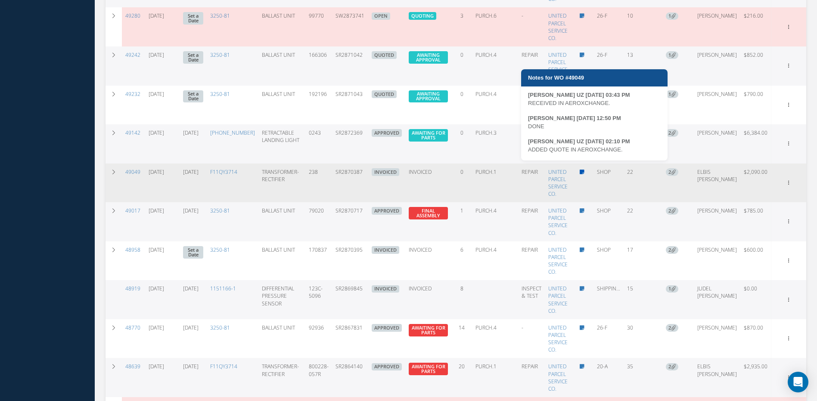
click at [584, 170] on icon at bounding box center [582, 172] width 5 height 5
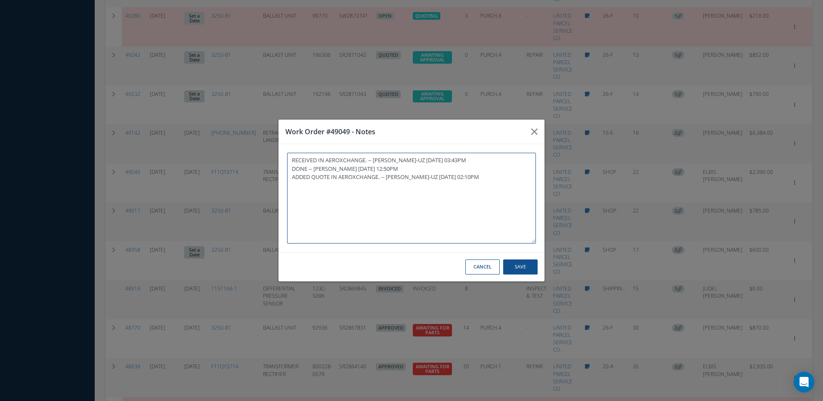
paste textarea "AWB# AND INVOICE ADDED IN AEROXCHANGE"
type textarea "RECEIVED IN AEROXCHANGE. -- [PERSON_NAME]-UZ [DATE] 03:43PM DONE -- [PERSON_NAM…"
click at [518, 267] on button "Save" at bounding box center [520, 267] width 34 height 15
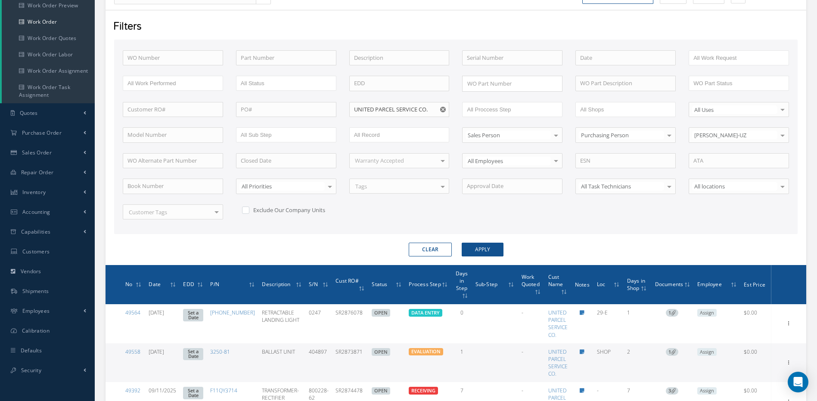
scroll to position [97, 0]
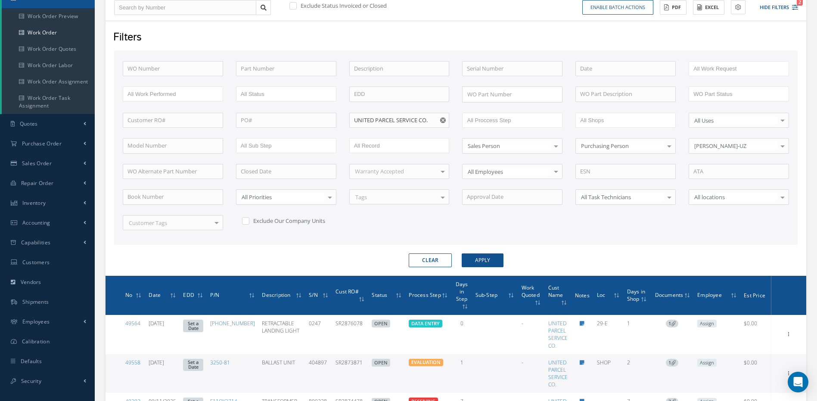
click at [468, 294] on span "Days in Step" at bounding box center [462, 291] width 12 height 23
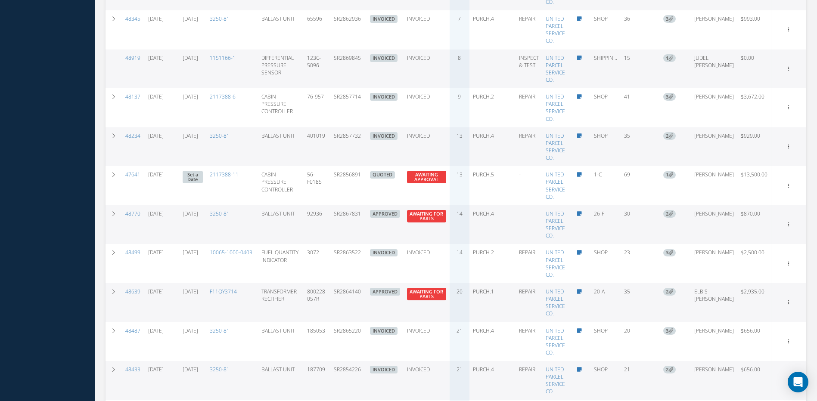
scroll to position [959, 0]
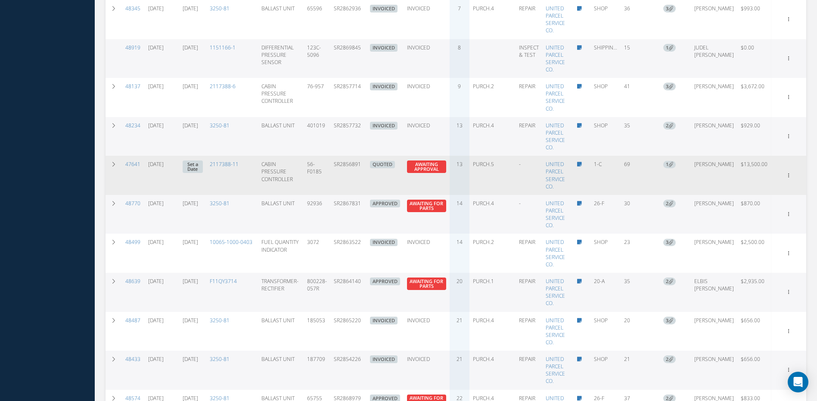
drag, startPoint x: 370, startPoint y: 169, endPoint x: 340, endPoint y: 175, distance: 30.7
click at [340, 175] on td "SR2856891" at bounding box center [348, 175] width 36 height 39
copy td "SR2856891"
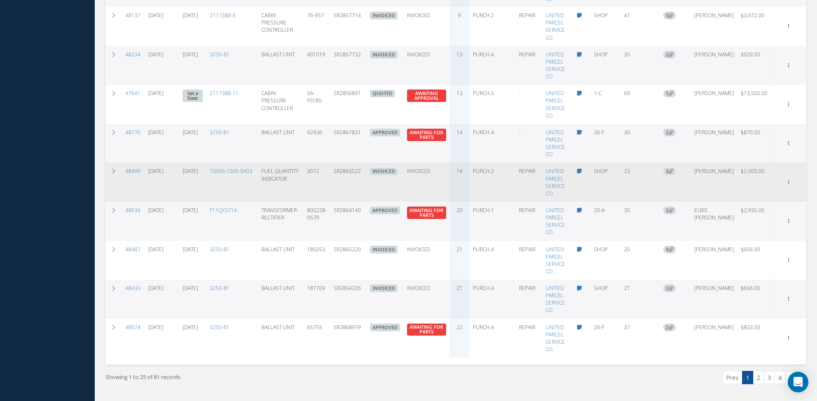
scroll to position [1045, 0]
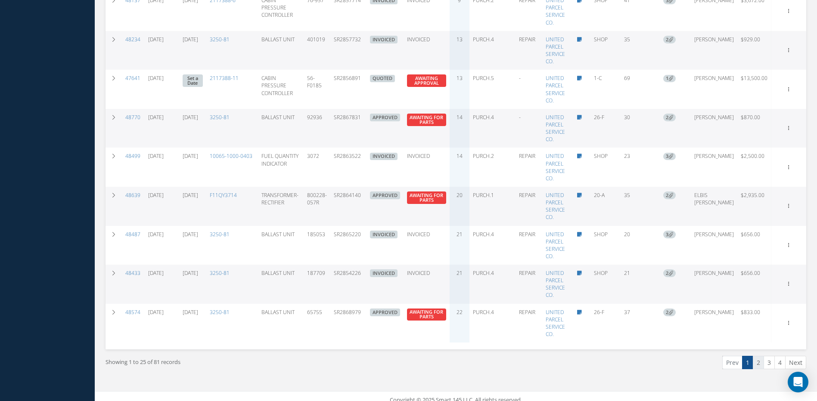
click at [760, 362] on link "2" at bounding box center [758, 362] width 11 height 13
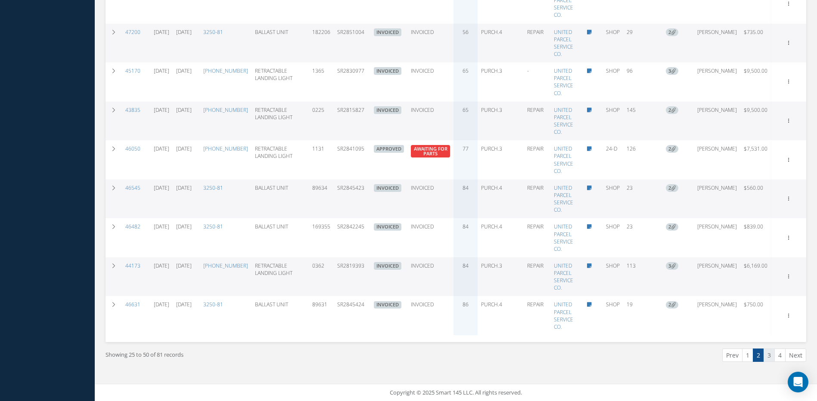
click at [770, 354] on link "3" at bounding box center [769, 355] width 11 height 13
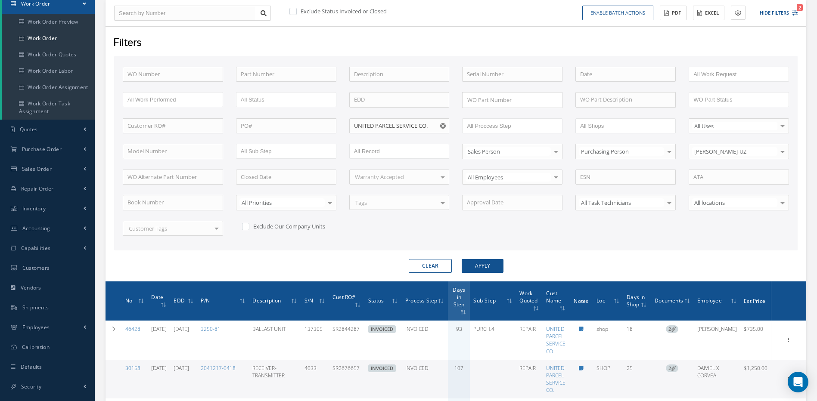
scroll to position [0, 0]
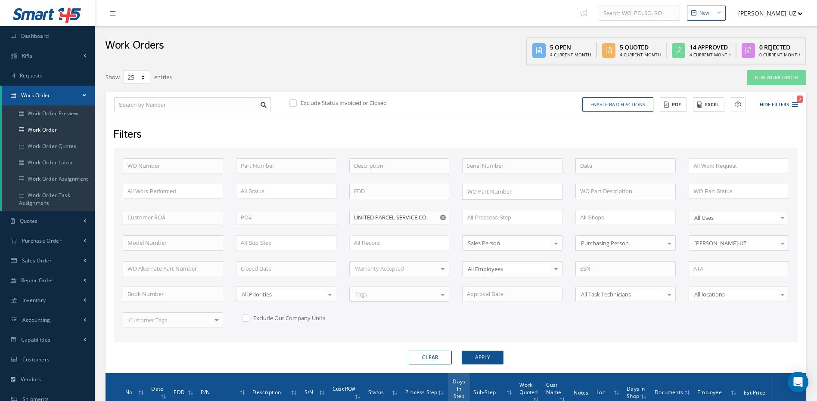
click at [441, 215] on icon "Reset" at bounding box center [443, 218] width 6 height 6
click at [425, 215] on input "text" at bounding box center [399, 218] width 100 height 16
click at [379, 231] on span "QANTAS AIRWAYS LIMITED" at bounding box center [388, 233] width 69 height 8
type input "QANTAS AIRWAYS LIMITED"
click at [492, 356] on button "Apply" at bounding box center [483, 358] width 42 height 14
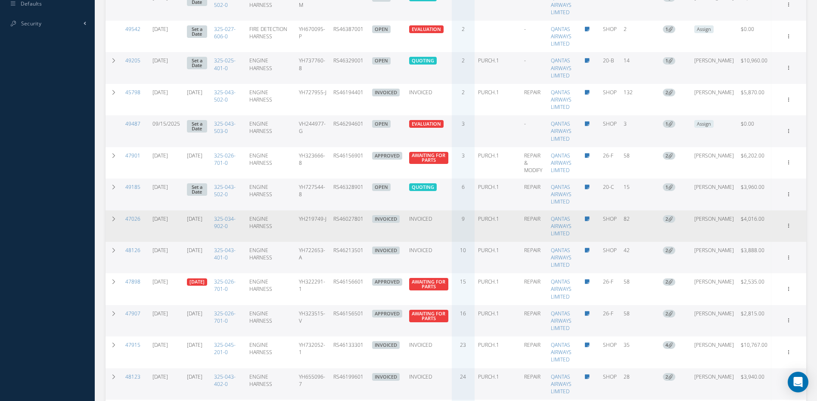
scroll to position [518, 0]
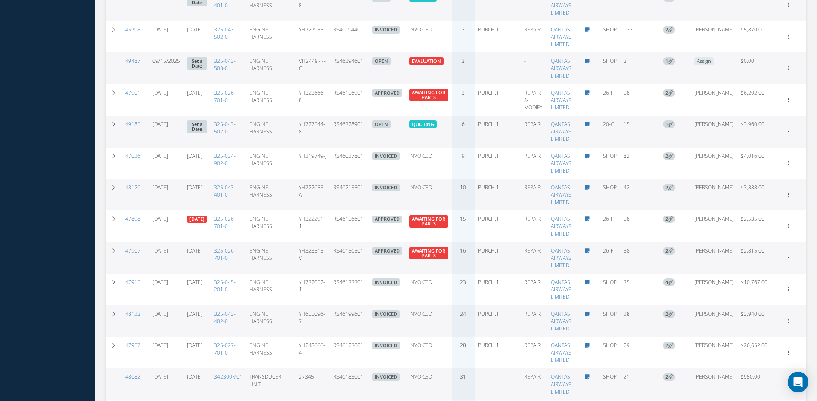
drag, startPoint x: 377, startPoint y: 129, endPoint x: 343, endPoint y: 137, distance: 34.6
click at [343, 137] on td "RS46328901" at bounding box center [349, 131] width 38 height 31
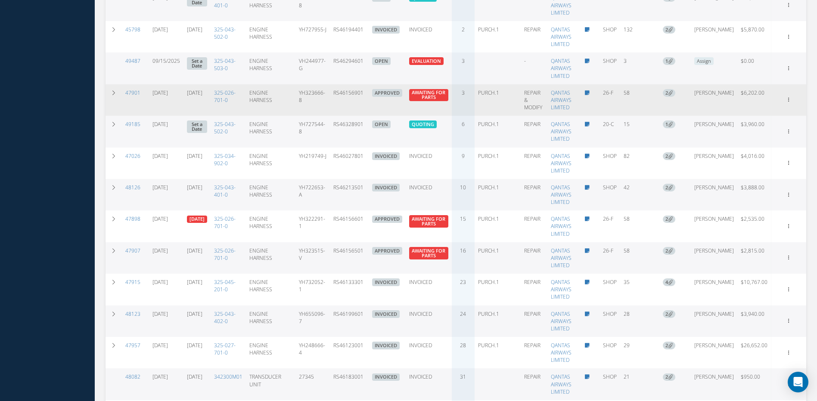
copy td "RS46328901"
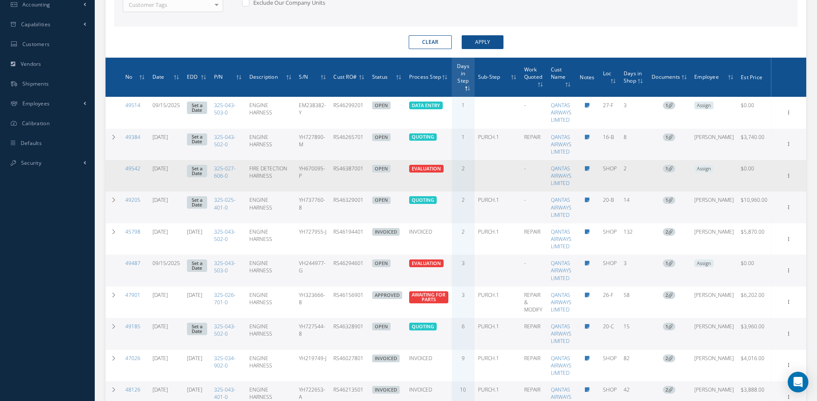
scroll to position [308, 0]
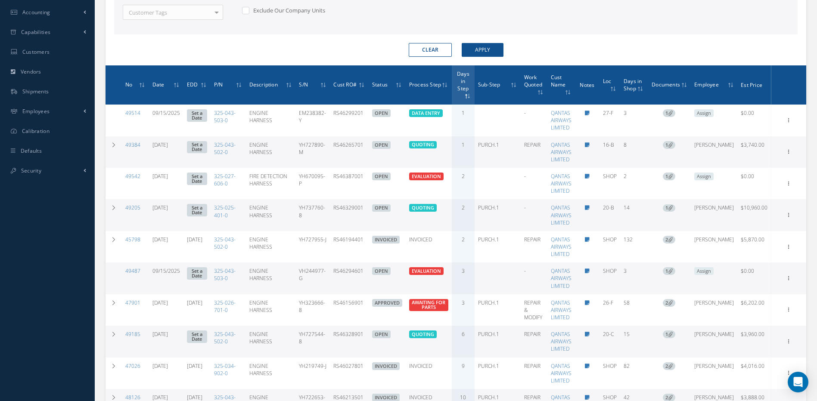
drag, startPoint x: 377, startPoint y: 211, endPoint x: 342, endPoint y: 212, distance: 34.5
click at [342, 212] on td "RS46329001" at bounding box center [349, 214] width 38 height 31
copy td "RS46329001"
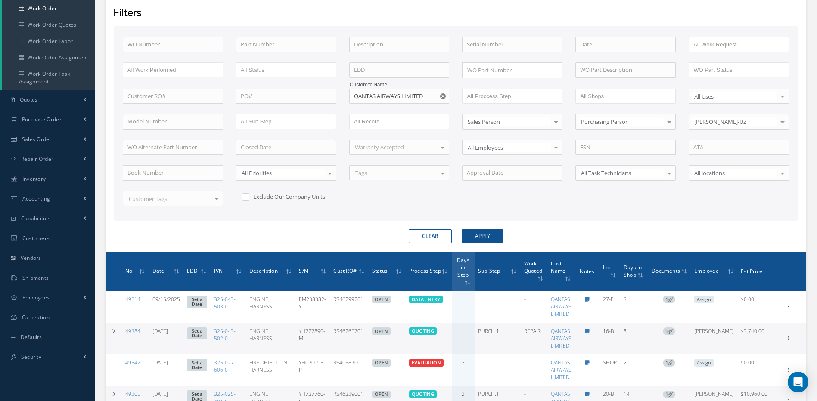
scroll to position [93, 0]
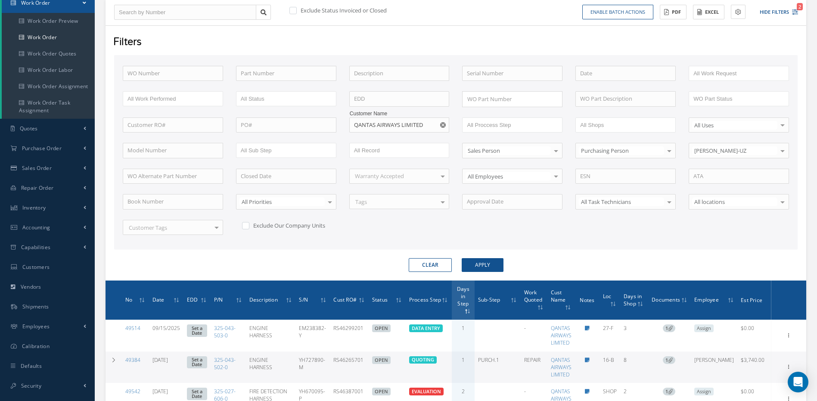
click at [443, 124] on use "Reset" at bounding box center [443, 125] width 6 height 6
click at [442, 124] on input "text" at bounding box center [399, 126] width 100 height 16
click at [415, 123] on input "text" at bounding box center [399, 126] width 100 height 16
click at [370, 136] on div "[PERSON_NAME] AVIATION LTD" at bounding box center [399, 141] width 99 height 16
type input "[PERSON_NAME] AVIATION LTD"
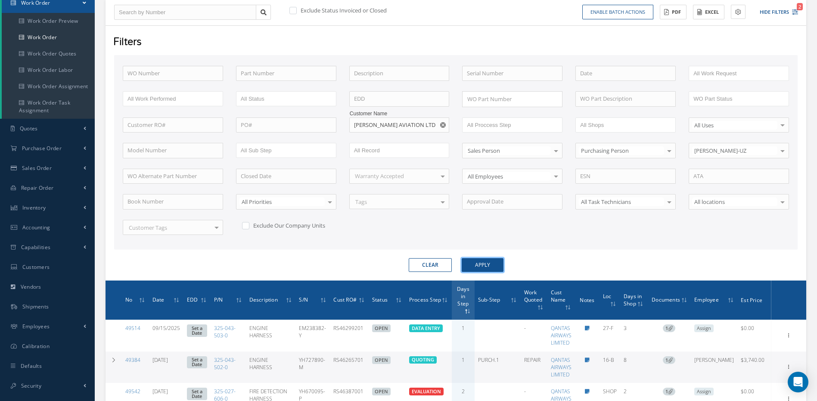
click at [486, 263] on button "Apply" at bounding box center [483, 265] width 42 height 14
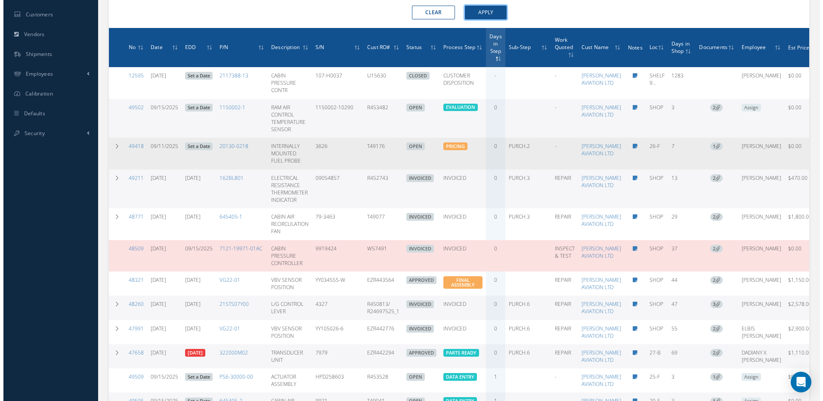
scroll to position [351, 0]
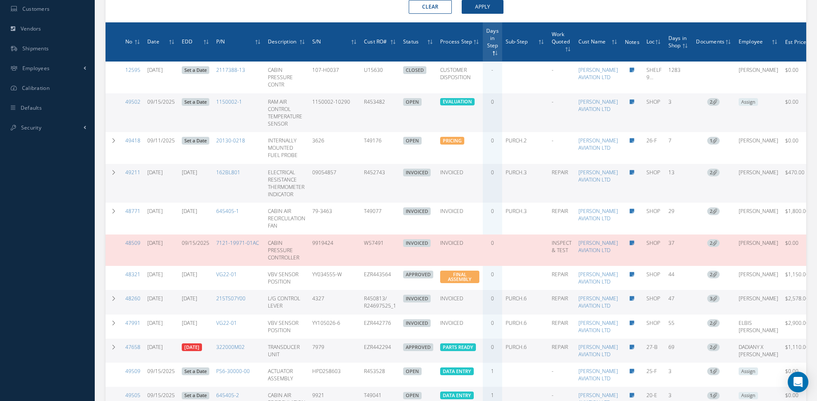
drag, startPoint x: 372, startPoint y: 106, endPoint x: 348, endPoint y: 111, distance: 24.1
click at [360, 111] on td "R453482" at bounding box center [379, 112] width 39 height 39
copy td "R453482"
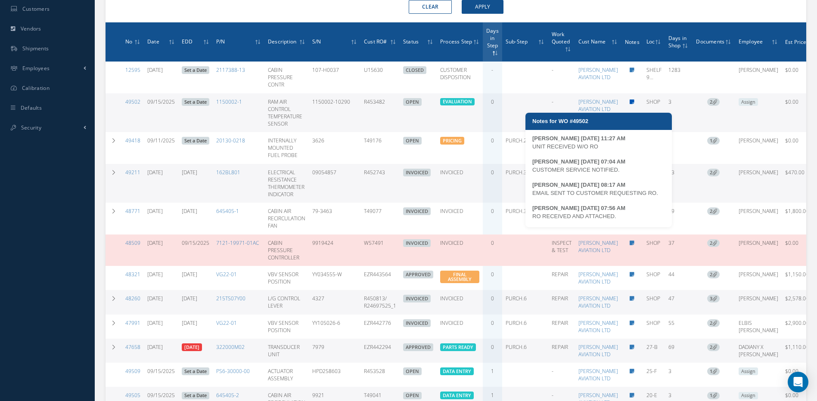
click at [630, 105] on icon at bounding box center [632, 101] width 5 height 5
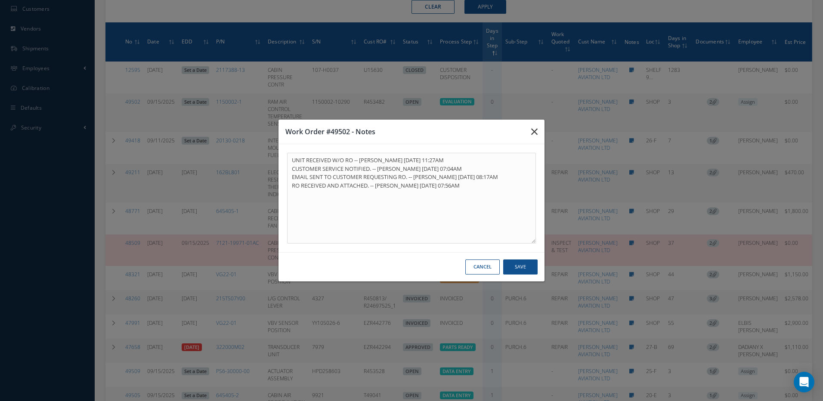
click at [532, 133] on icon "button" at bounding box center [534, 132] width 6 height 10
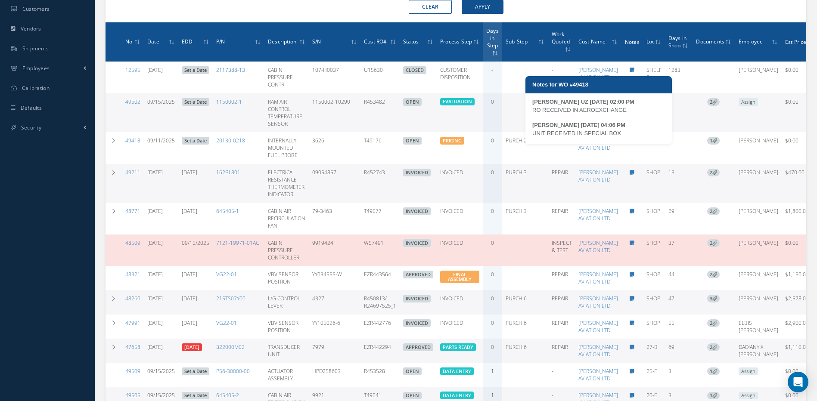
drag, startPoint x: 630, startPoint y: 111, endPoint x: 533, endPoint y: 113, distance: 96.9
click at [533, 113] on div "RO RECEIVED IN AEROEXCHANGE" at bounding box center [598, 110] width 133 height 9
copy div "RO RECEIVED IN AEROEXCHANGE"
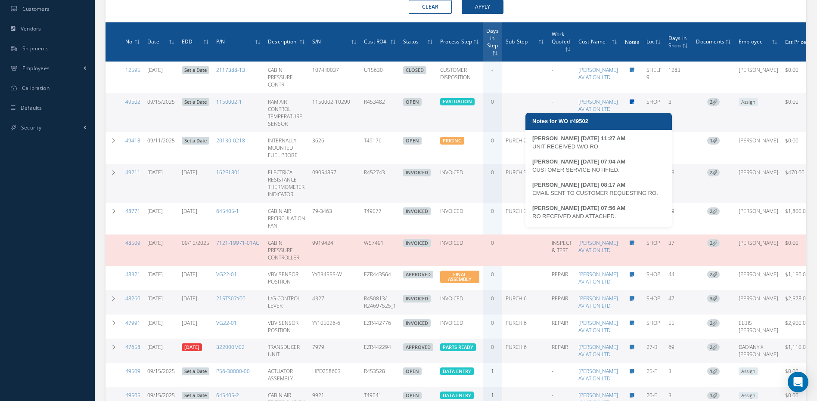
click at [630, 105] on icon at bounding box center [632, 101] width 5 height 5
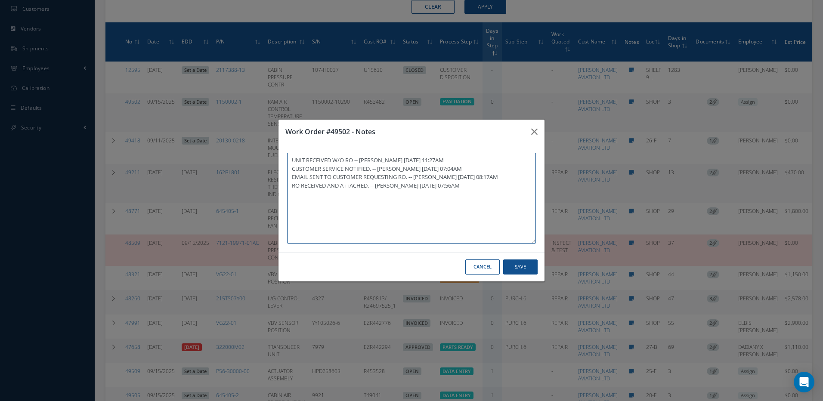
paste textarea "RO RECEIVED IN AEROEXCHANGE"
click at [517, 269] on button "Save" at bounding box center [520, 267] width 34 height 15
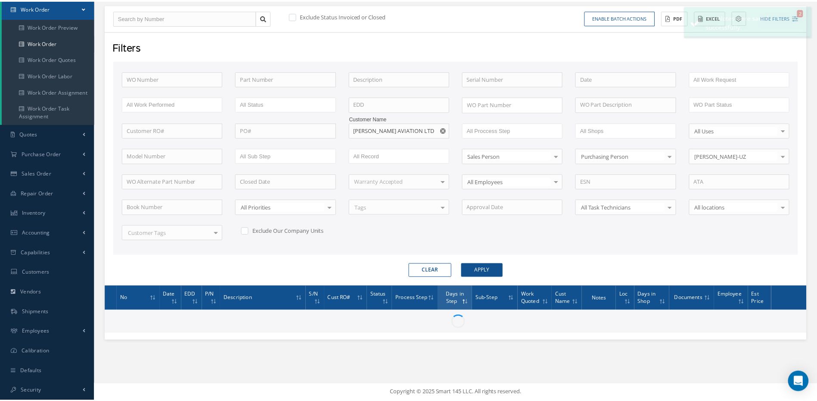
scroll to position [87, 0]
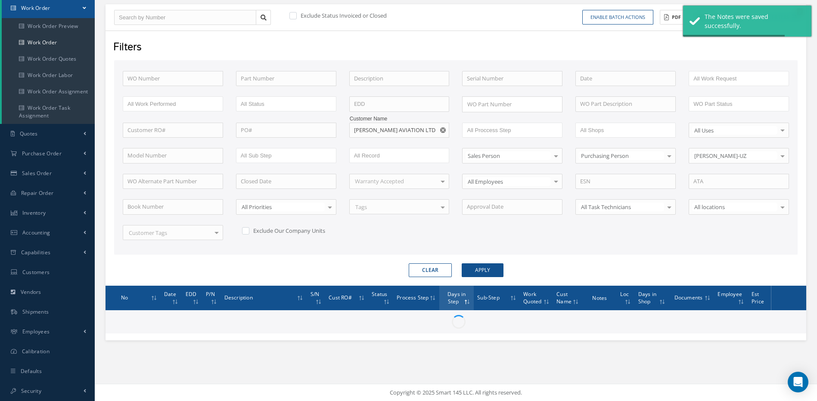
click at [619, 261] on form "WO Number Part Number Description Serial Number - BENCH CHECK CALIBRATION INSPE…" at bounding box center [456, 168] width 684 height 217
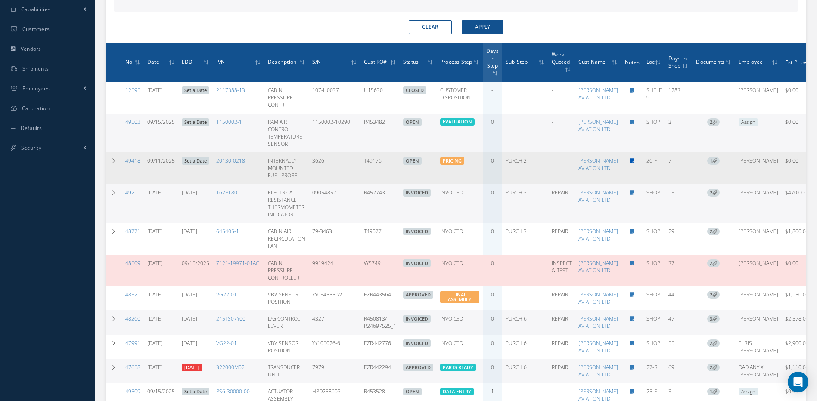
scroll to position [346, 0]
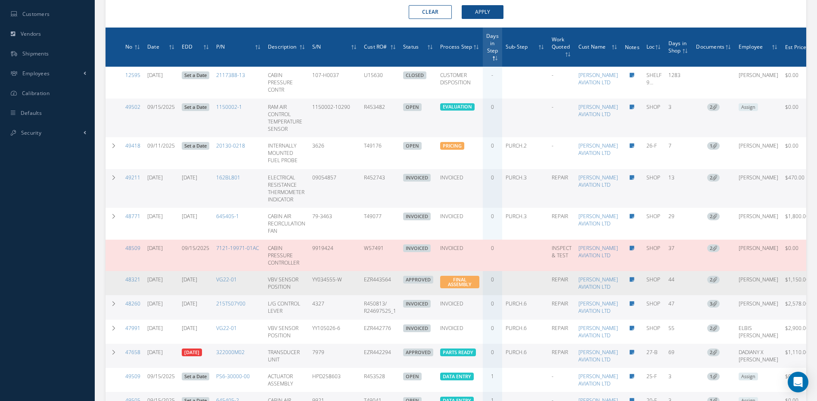
drag, startPoint x: 378, startPoint y: 311, endPoint x: 348, endPoint y: 310, distance: 30.6
click at [360, 295] on td "EZR443564" at bounding box center [379, 283] width 39 height 24
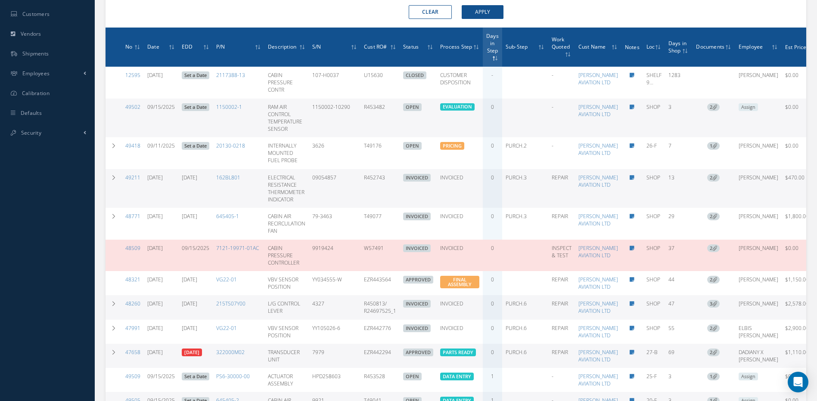
copy td "EZR443564"
drag, startPoint x: 380, startPoint y: 193, endPoint x: 348, endPoint y: 201, distance: 32.7
click at [360, 201] on td "R452743" at bounding box center [379, 188] width 39 height 39
copy td "R452743"
click at [376, 196] on td "R452743" at bounding box center [379, 188] width 39 height 39
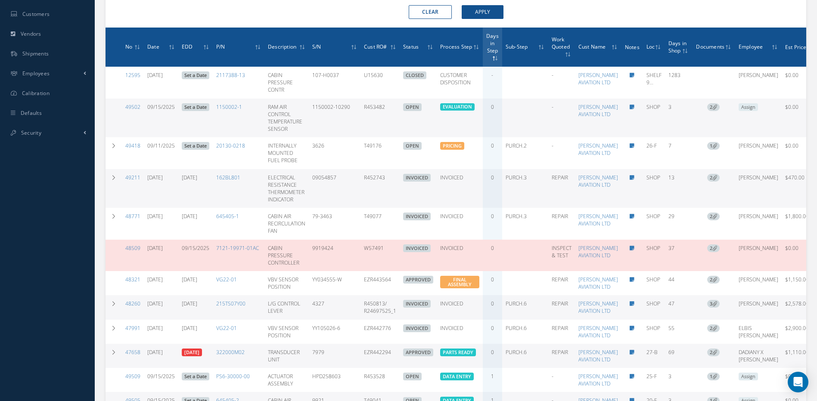
drag, startPoint x: 375, startPoint y: 196, endPoint x: 345, endPoint y: 196, distance: 30.6
click at [345, 196] on tr "49211 09/04/2025 09/19/2025 162BL801 ELECTRICAL RESISTANCE THERMOMETER INDICATO…" at bounding box center [466, 188] width 720 height 39
copy tr "R452743"
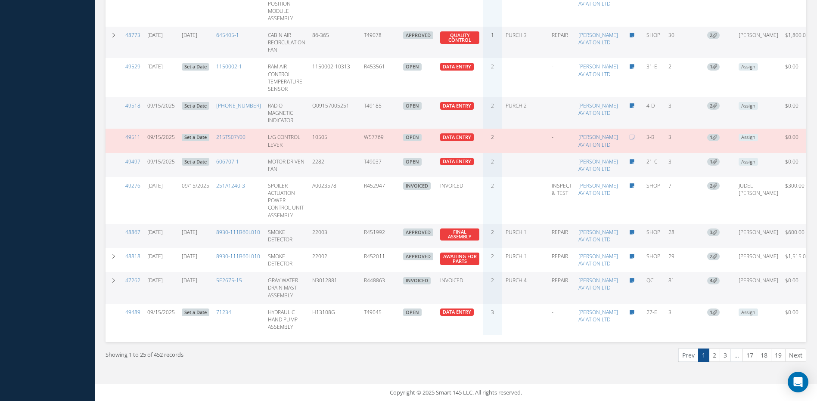
scroll to position [949, 0]
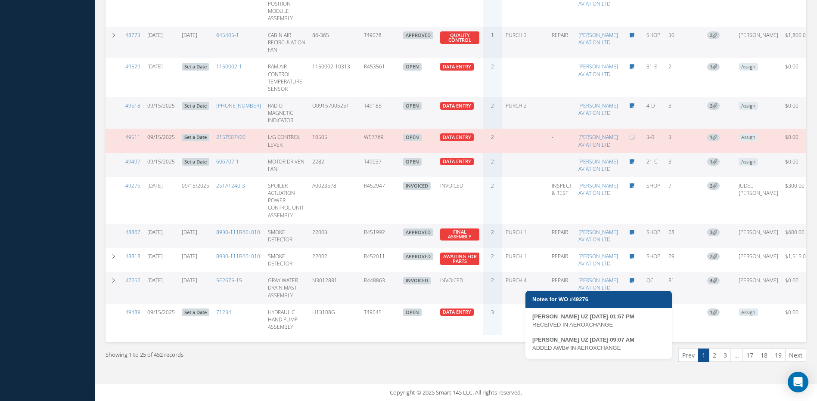
drag, startPoint x: 628, startPoint y: 236, endPoint x: 534, endPoint y: 239, distance: 93.9
click at [534, 344] on div "ADDED AWB# IN AEROXCHANGE" at bounding box center [598, 348] width 133 height 9
copy div "ADDED AWB# IN AEROXCHANGE"
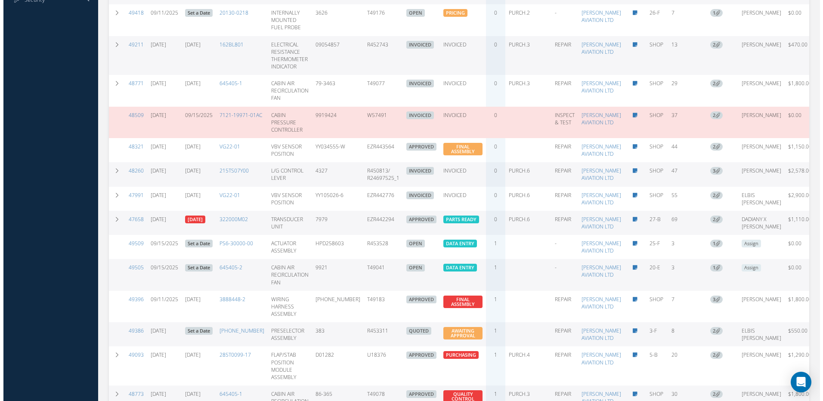
scroll to position [389, 0]
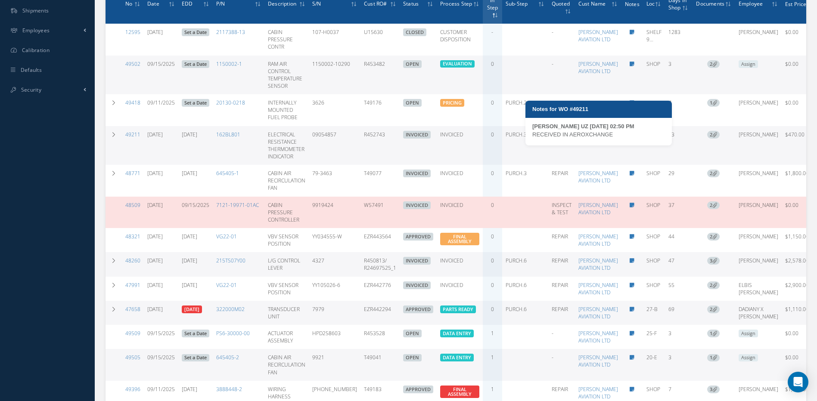
click at [630, 137] on icon at bounding box center [632, 134] width 5 height 5
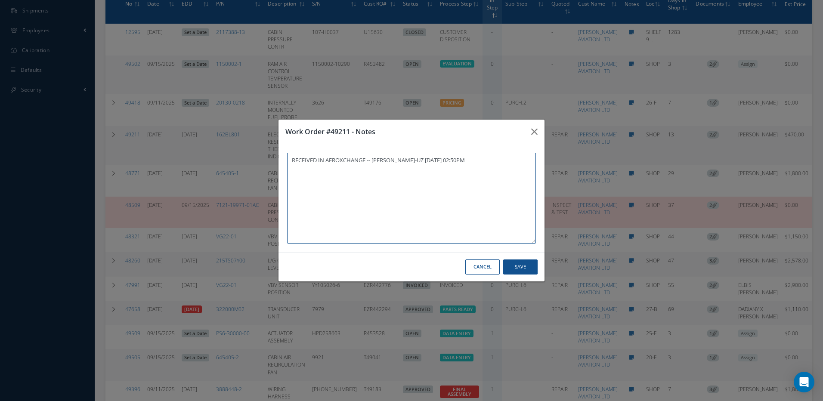
paste textarea "ADDED AWB# IN AEROXCHANGE"
click at [522, 266] on button "Save" at bounding box center [520, 267] width 34 height 15
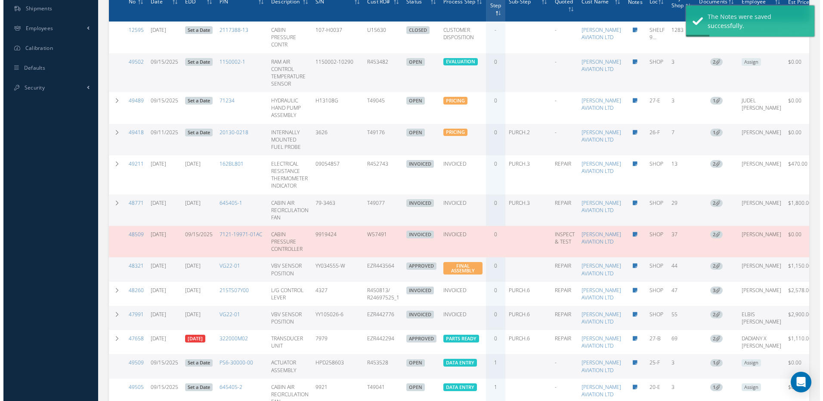
scroll to position [432, 0]
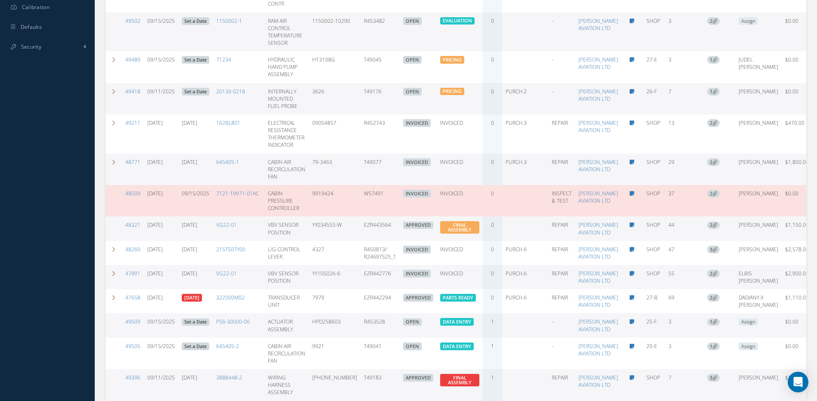
drag, startPoint x: 374, startPoint y: 187, endPoint x: 342, endPoint y: 190, distance: 32.9
click at [342, 185] on tr "48771 08/19/2025 09/17/2025 645405-1 CABIN AIR RECIRCULATION FAN 79-3463 T49077…" at bounding box center [466, 169] width 720 height 31
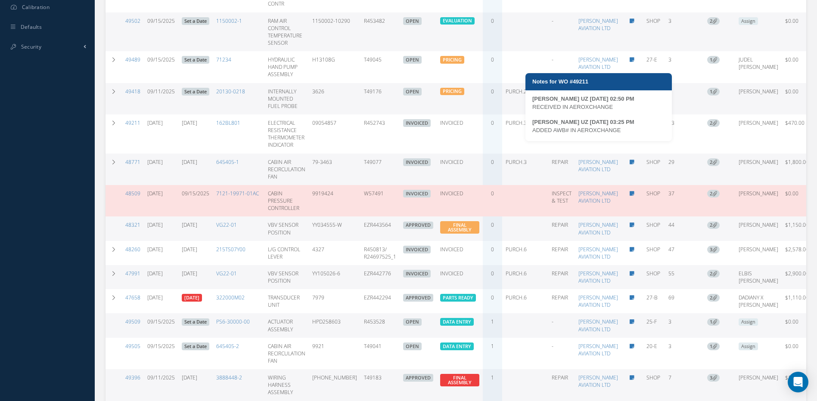
drag, startPoint x: 626, startPoint y: 131, endPoint x: 531, endPoint y: 133, distance: 95.6
click at [531, 133] on div "MARIA PERDOMO UZ 09/04/2025 02:50 PM RECEIVED IN AEROXCHANGE MARIA PERDOMO UZ 0…" at bounding box center [598, 118] width 146 height 47
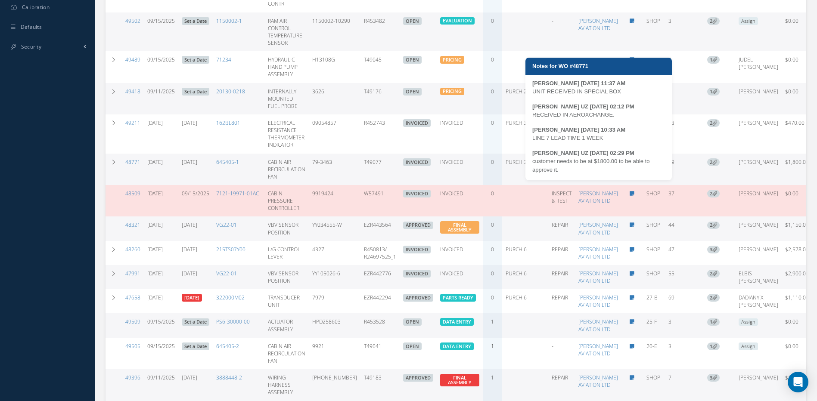
click at [630, 165] on icon at bounding box center [632, 162] width 5 height 5
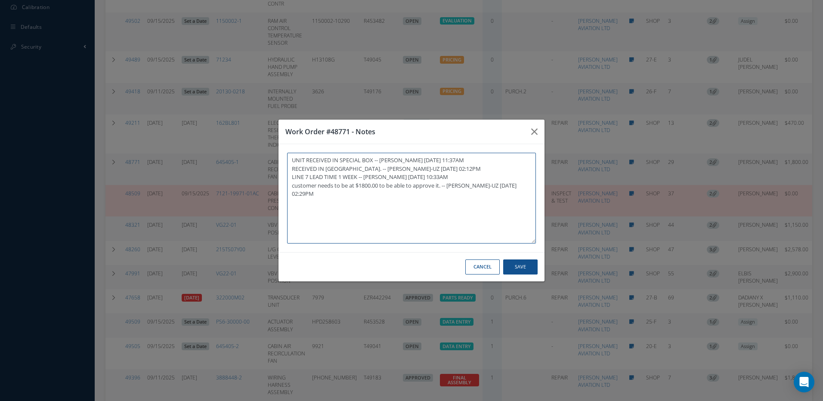
paste textarea "ADDED AWB# IN AEROXCHANGE"
type textarea "UNIT RECEIVED IN SPECIAL BOX -- LUIS DEL RIO 08/19/2025 11:37AM RECEIVED IN AER…"
click at [515, 266] on button "Save" at bounding box center [520, 267] width 34 height 15
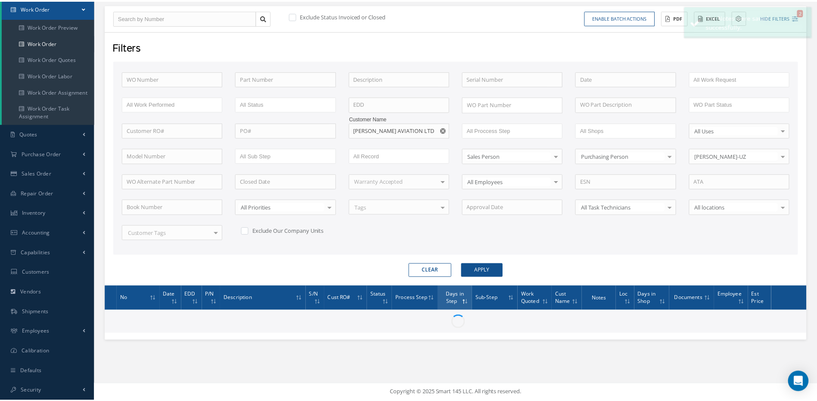
scroll to position [87, 0]
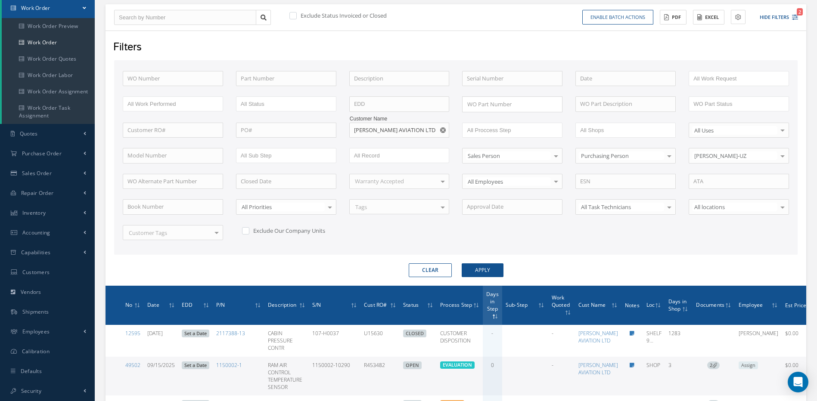
click at [565, 238] on div "WO Number Part Number Description Serial Number - BENCH CHECK CALIBRATION INSPE…" at bounding box center [455, 161] width 679 height 180
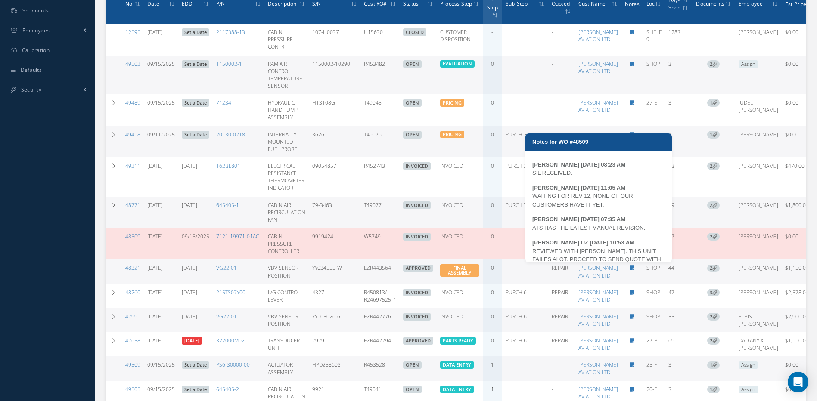
scroll to position [14, 0]
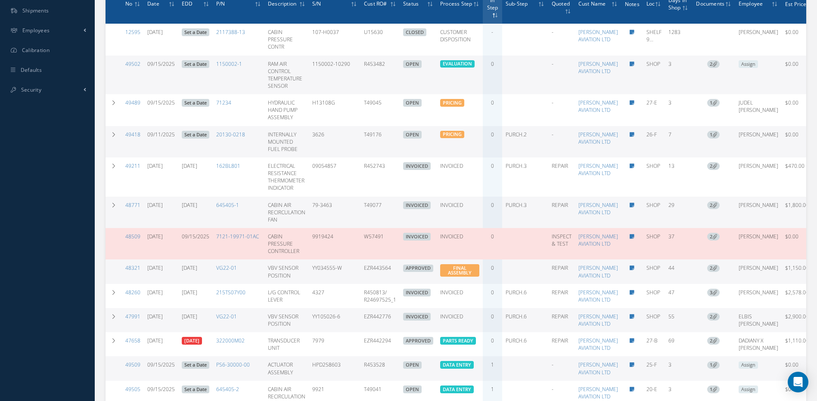
drag, startPoint x: 370, startPoint y: 267, endPoint x: 345, endPoint y: 269, distance: 25.5
click at [345, 260] on tr "48509 08/11/2025 09/15/2025 7121-19971-01AC CABIN PRESSURE CONTROLLER 9919424 W…" at bounding box center [466, 243] width 720 height 31
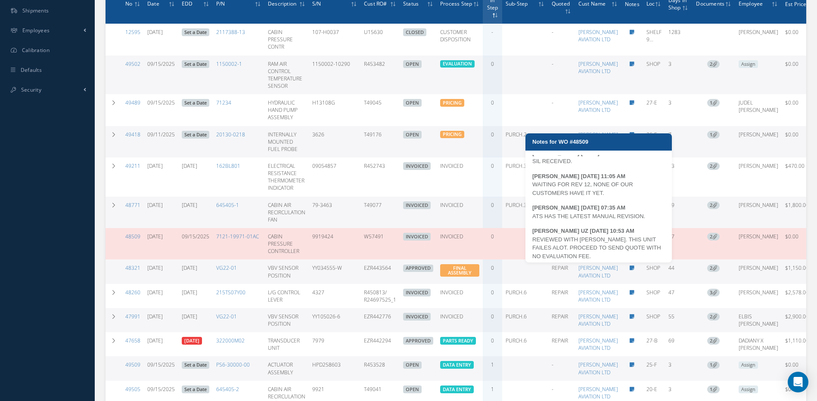
scroll to position [57, 0]
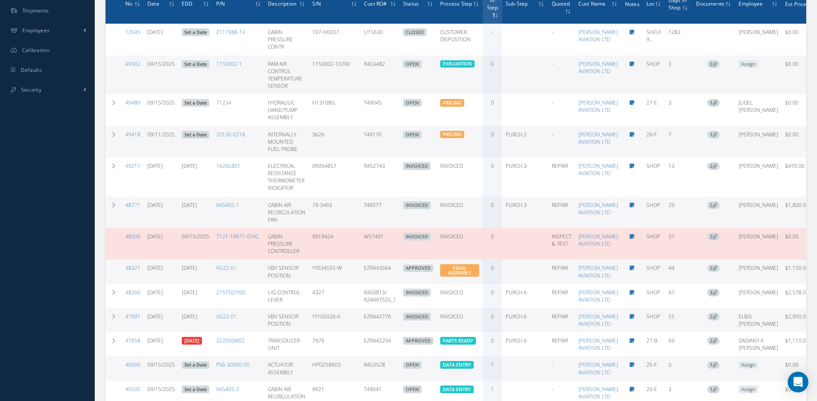
click at [815, 249] on div at bounding box center [819, 244] width 9 height 9
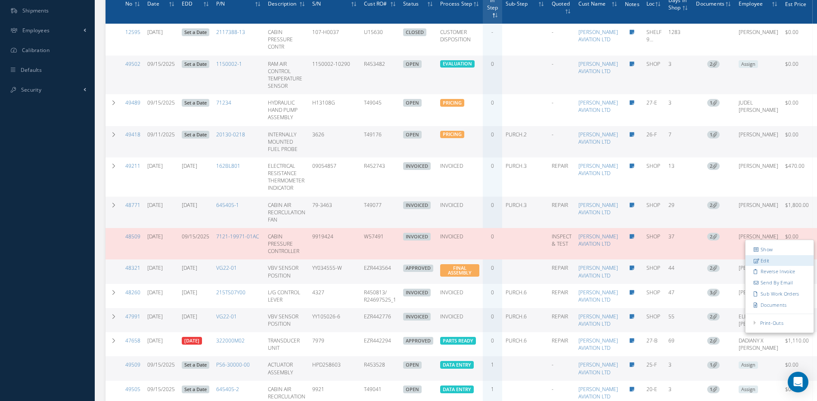
click at [746, 266] on link "Edit" at bounding box center [780, 260] width 68 height 11
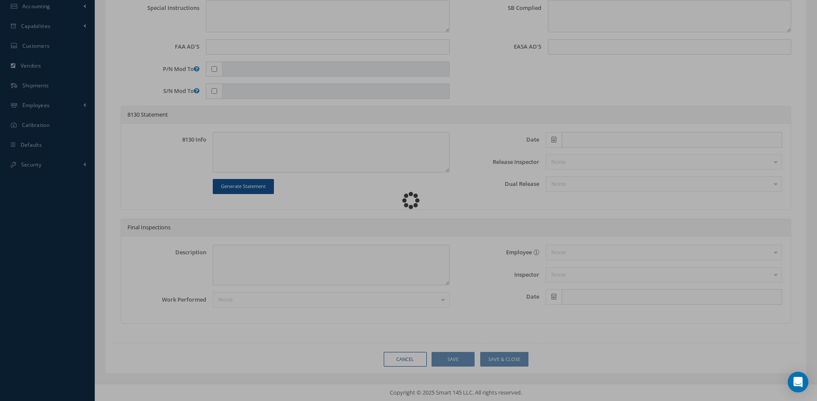
scroll to position [314, 0]
type input "7121-19971-01AC"
type input "SHOP"
type input "08/11/2025"
type input "CABIN PRESSURE CONTROLLER"
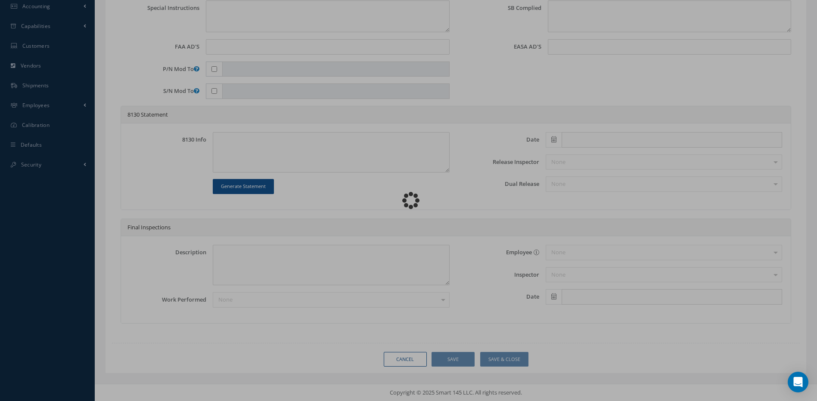
type input "W57491"
type input "09/15/2025"
type input "9919424"
type textarea "NO RESPONSE/BLANK DISPLAY WHEN ACTIVATED. PLEASE EMBODY SIL 737-SL-21-094 FOC"
type textarea "PLEASE SEE R.O. FOR DETAILS"
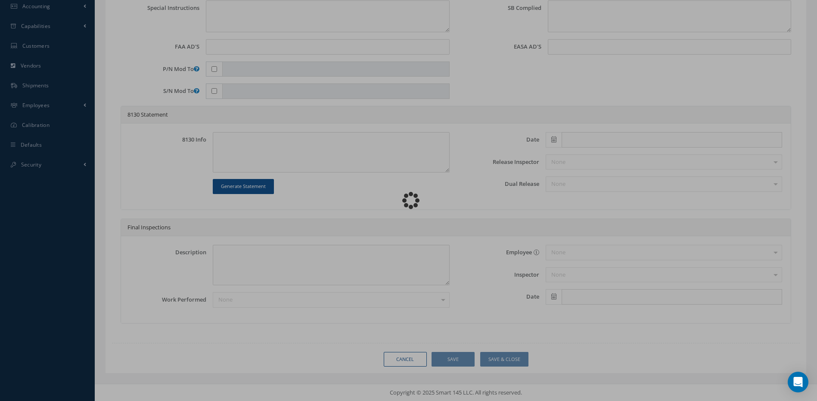
type textarea "NO VISUAL DAMAGE"
type textarea "COMPLIED WITH SIL 737-SL-21-094. NO S/B INSTALLED AND N/A AD'S."
type textarea "INSPECTED & TESTED IN ACCORDANCE WITH CMM ATA 21-33-20, REV 12, DATED Jun 02, 2…"
type input "09/16/2025"
type input "09/15/2025"
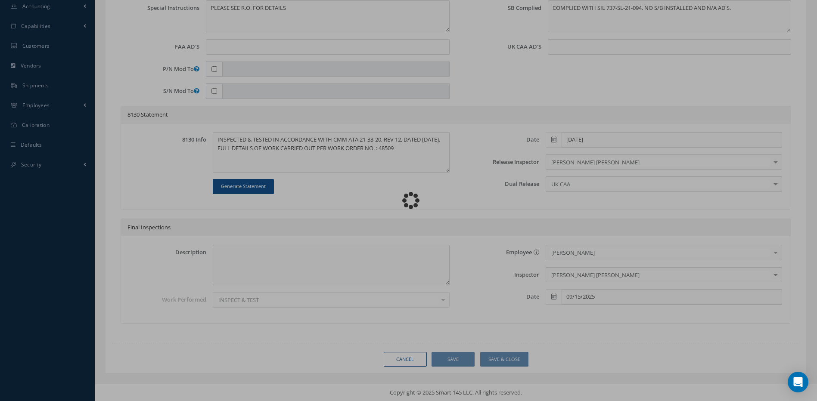
scroll to position [0, 0]
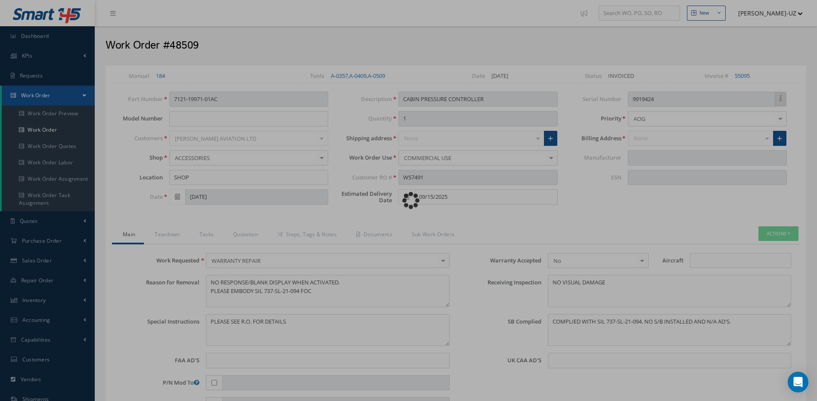
type input "NORD-MICRO"
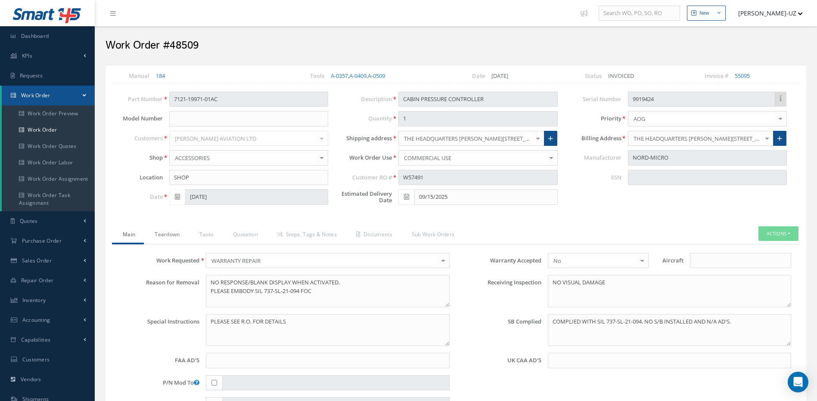
click at [180, 231] on link "Teardown" at bounding box center [166, 236] width 44 height 18
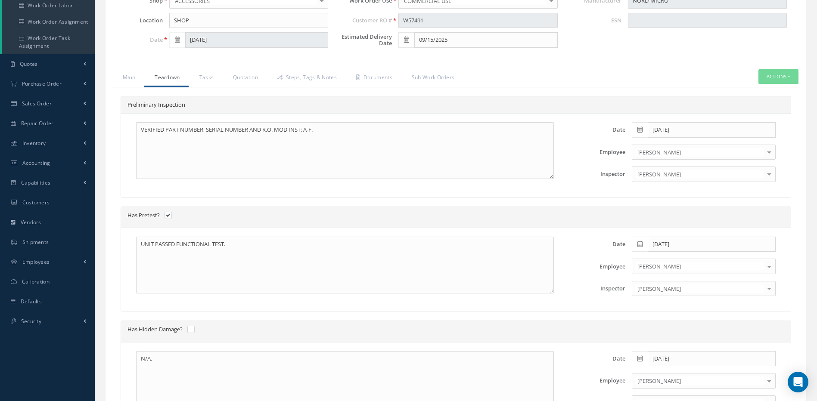
scroll to position [86, 0]
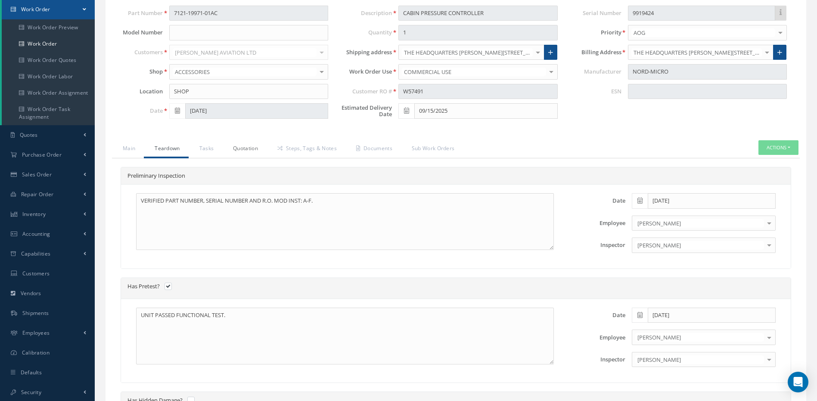
click at [245, 149] on link "Quotation" at bounding box center [244, 149] width 44 height 18
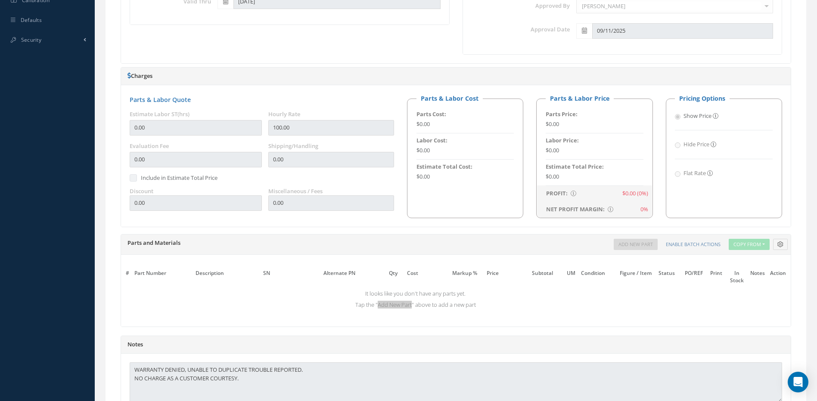
scroll to position [528, 0]
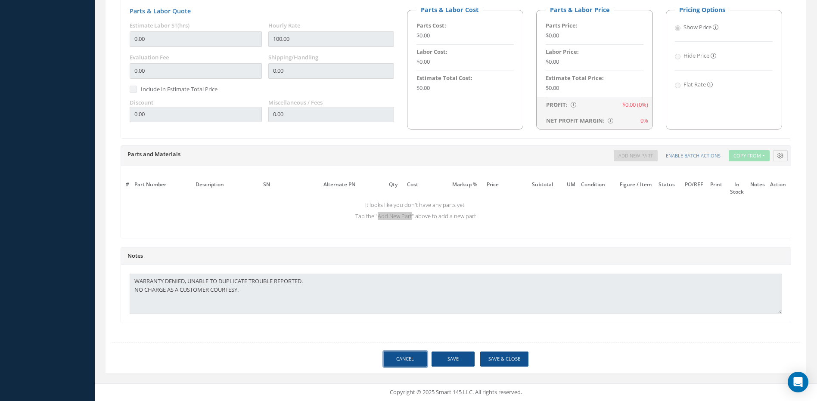
click at [410, 355] on link "Cancel" at bounding box center [405, 359] width 43 height 15
select select "25"
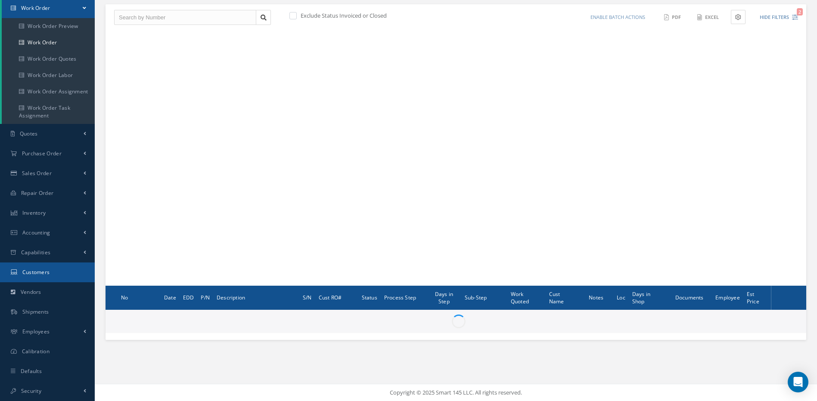
scroll to position [87, 0]
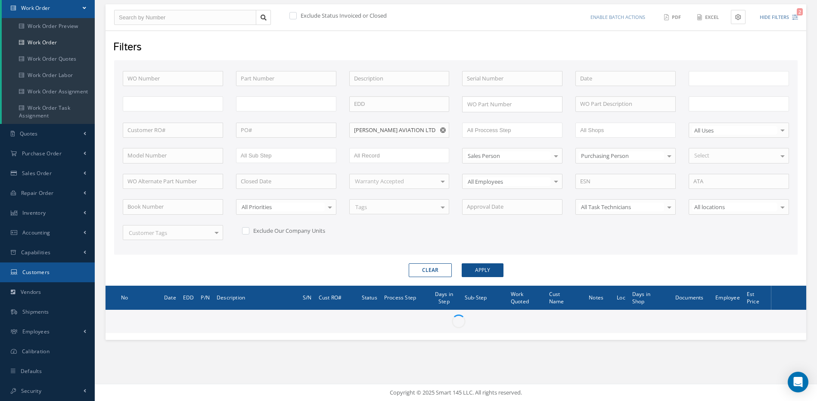
type input "All Work Request"
type input "All Work Performed"
type input "All Status"
type input "WO Part Status"
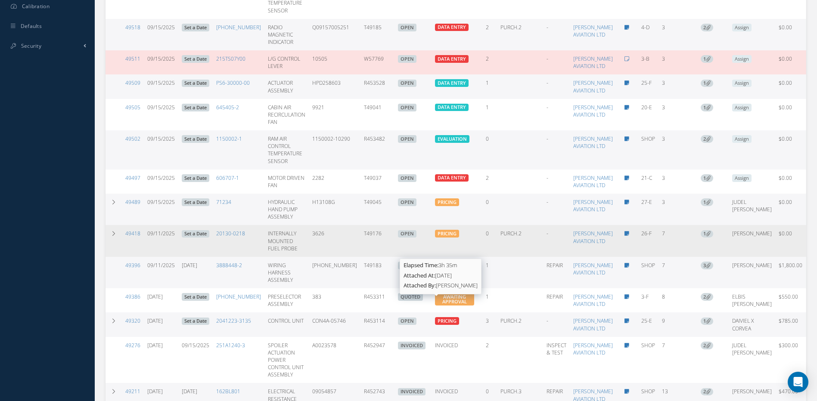
scroll to position [432, 0]
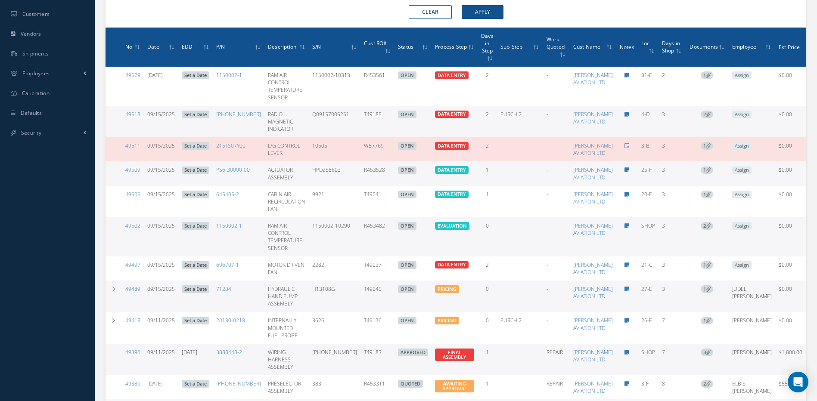
click at [487, 55] on span at bounding box center [490, 58] width 6 height 8
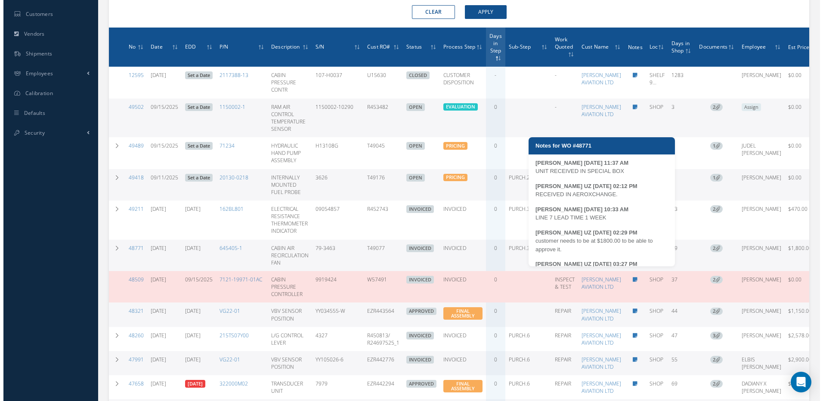
scroll to position [17, 0]
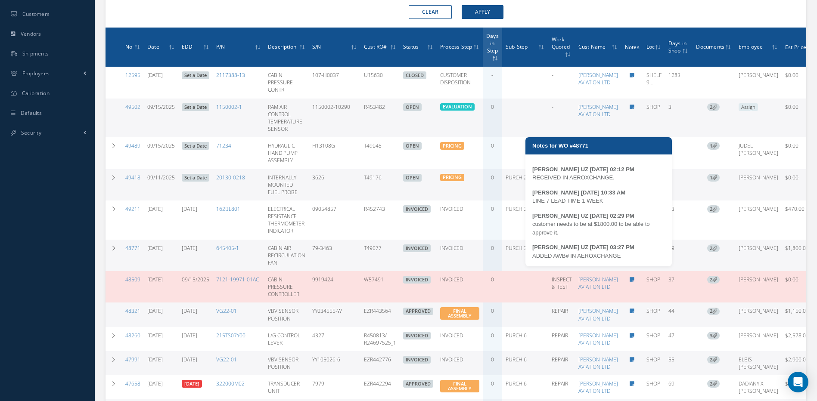
drag, startPoint x: 634, startPoint y: 257, endPoint x: 532, endPoint y: 256, distance: 102.1
click at [532, 256] on div "LUIS DEL RIO 08/19/2025 11:37 AM UNIT RECEIVED IN SPECIAL BOX MARIA PERDOMO UZ …" at bounding box center [598, 213] width 146 height 108
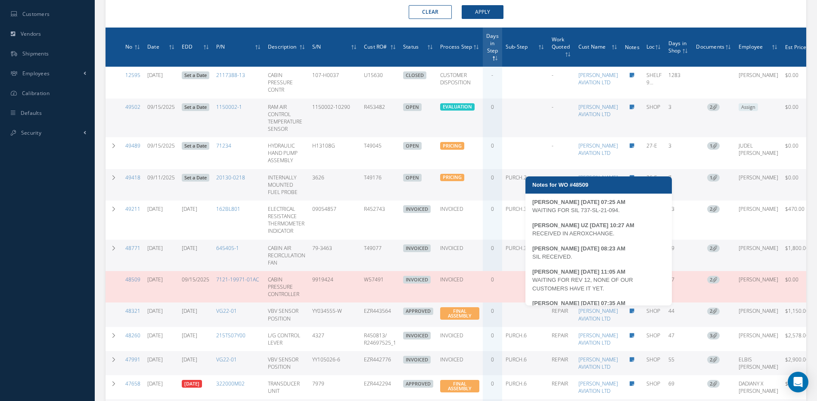
click at [630, 283] on icon at bounding box center [632, 279] width 5 height 5
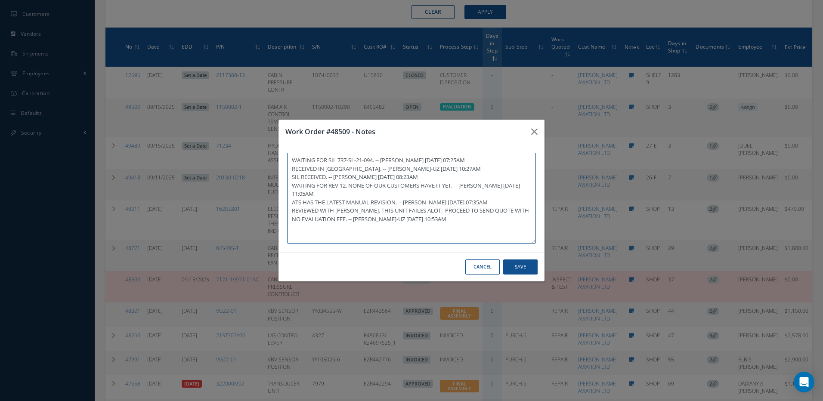
paste textarea "ADDED AWB# IN AEROXCHANGE"
click at [521, 264] on button "Save" at bounding box center [520, 267] width 34 height 15
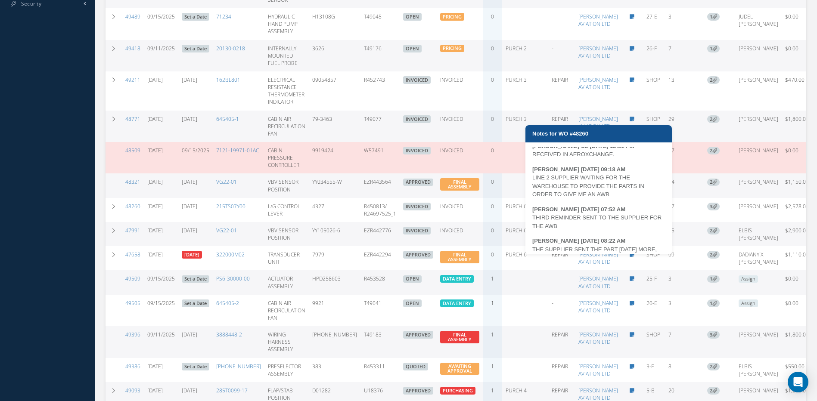
scroll to position [43, 0]
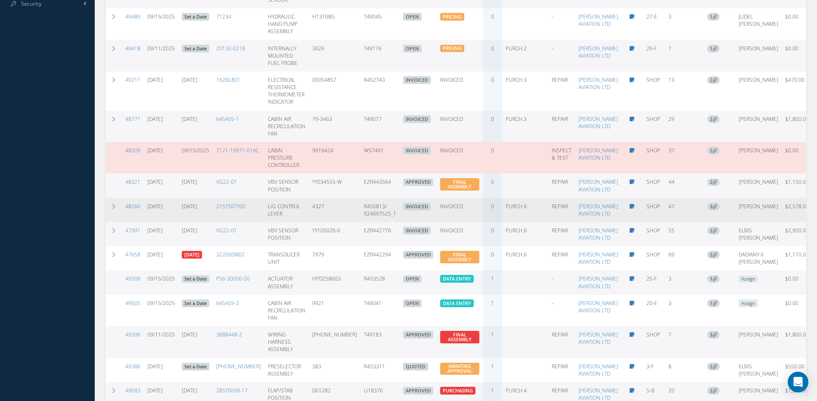
drag, startPoint x: 382, startPoint y: 266, endPoint x: 347, endPoint y: 270, distance: 35.2
click at [360, 222] on td "R450813/ R24697525_1" at bounding box center [379, 210] width 39 height 24
drag, startPoint x: 369, startPoint y: 259, endPoint x: 347, endPoint y: 258, distance: 22.0
click at [360, 222] on td "R450813/ R24697525_1" at bounding box center [379, 210] width 39 height 24
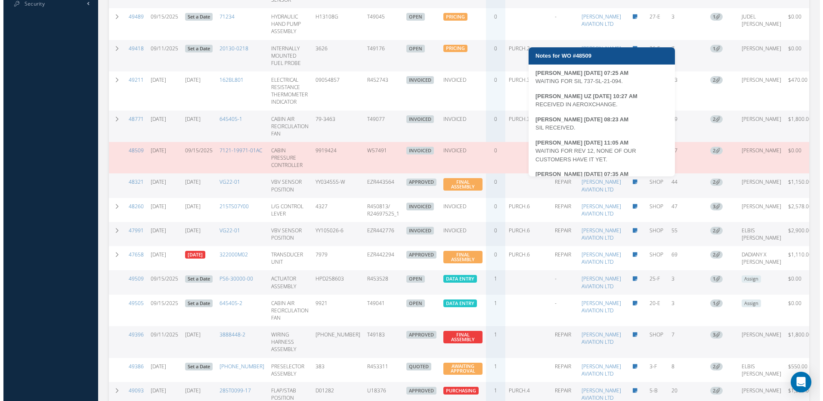
scroll to position [80, 0]
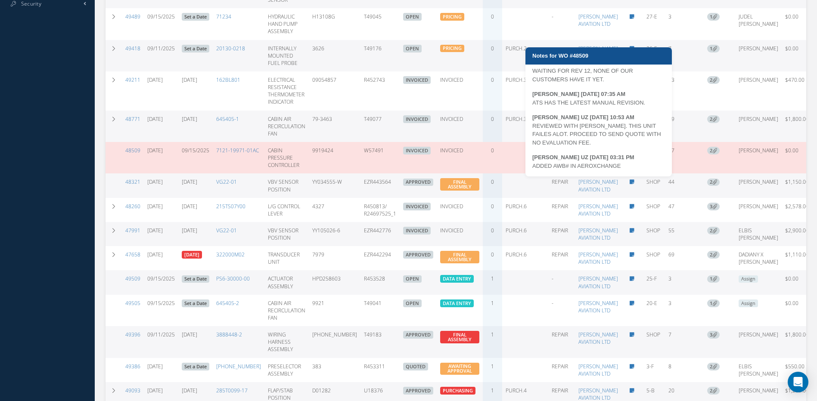
drag, startPoint x: 627, startPoint y: 165, endPoint x: 534, endPoint y: 168, distance: 93.5
click at [534, 168] on div "ADDED AWB# IN AEROXCHANGE" at bounding box center [598, 166] width 133 height 9
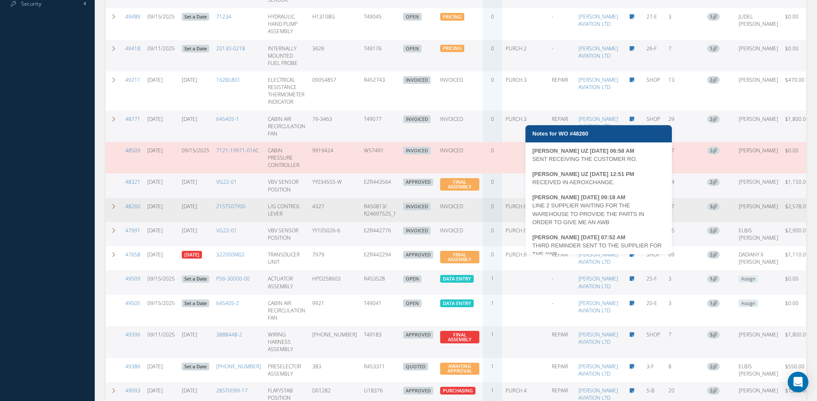
click at [630, 209] on icon at bounding box center [632, 206] width 5 height 5
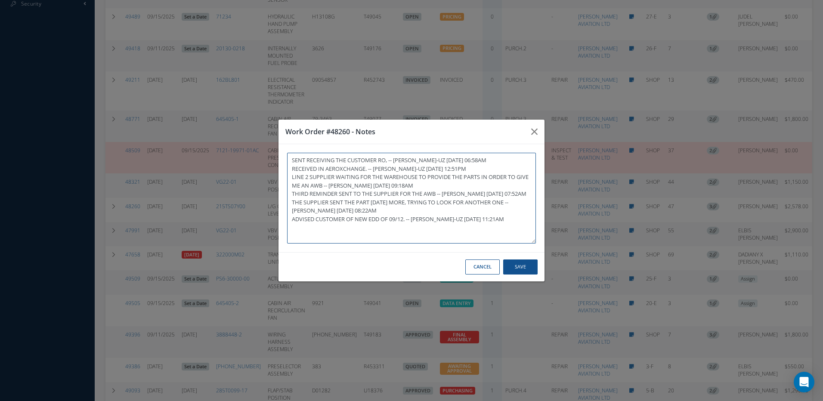
paste textarea "ADDED AWB# IN AEROXCHANGE"
click at [521, 267] on button "Save" at bounding box center [520, 267] width 34 height 15
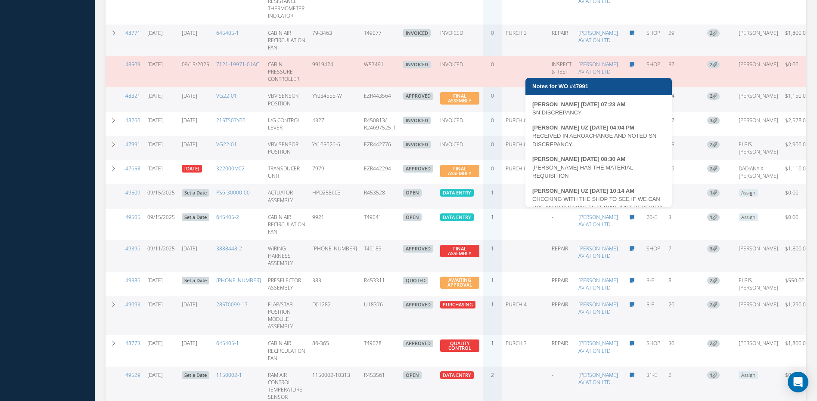
scroll to position [34, 0]
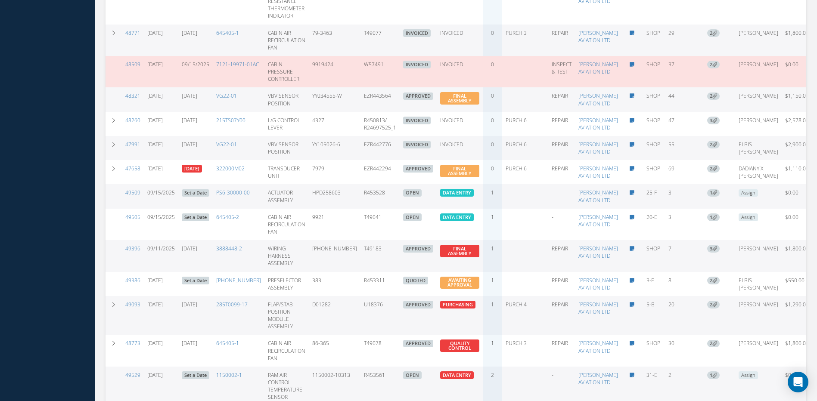
drag, startPoint x: 377, startPoint y: 214, endPoint x: 344, endPoint y: 214, distance: 33.2
click at [344, 160] on tr "47991 07/24/2025 09/19/2025 VG22-01 VBV SENSOR POSITION YY105026-6 EZR442776 IN…" at bounding box center [466, 148] width 720 height 24
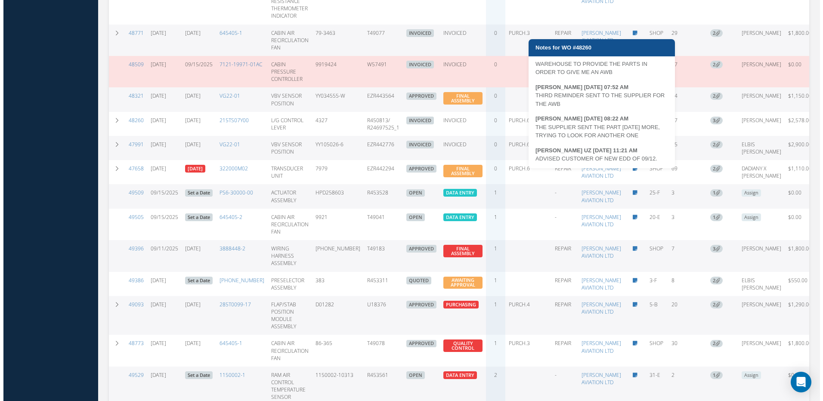
scroll to position [89, 0]
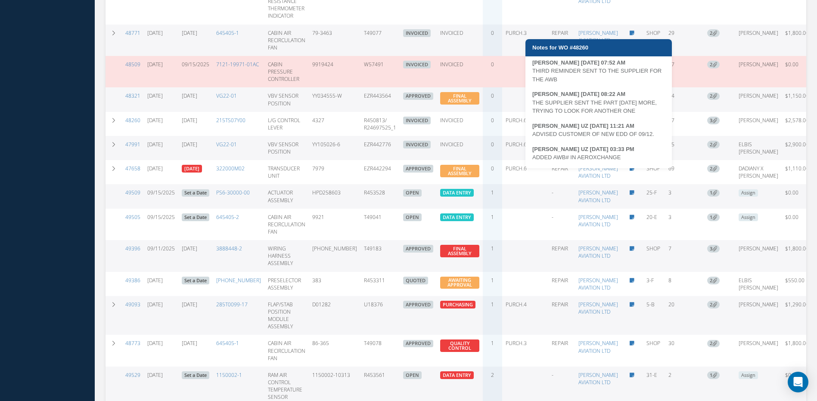
drag, startPoint x: 621, startPoint y: 155, endPoint x: 533, endPoint y: 158, distance: 88.3
click at [533, 158] on div "ADDED AWB# IN AEROXCHANGE" at bounding box center [598, 157] width 133 height 9
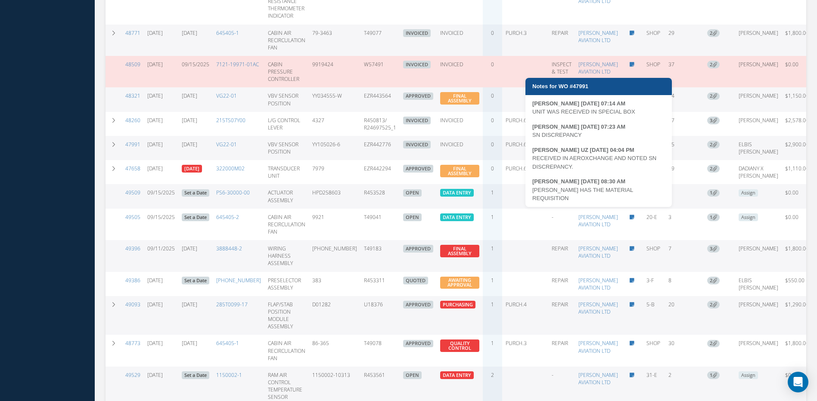
click at [630, 147] on icon at bounding box center [632, 144] width 5 height 5
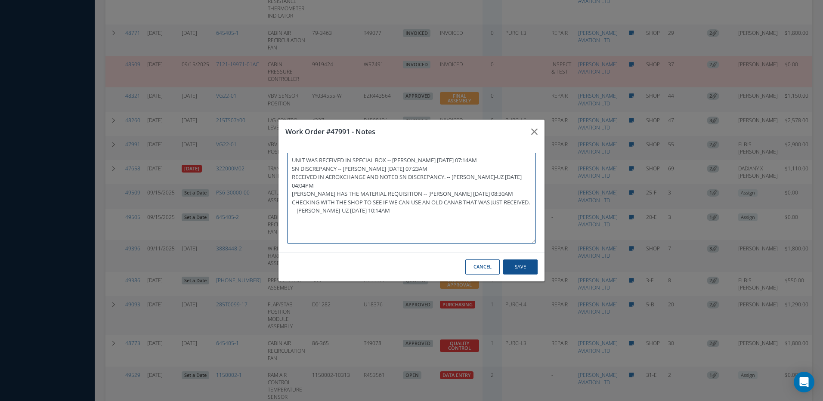
paste textarea "ADDED AWB# IN AEROXCHANGE"
type textarea "UNIT WAS RECEIVED IN SPECIAL BOX -- MARCOS FERRER 07/24/2025 07:14AM SN DISCREP…"
click at [519, 269] on button "Save" at bounding box center [520, 267] width 34 height 15
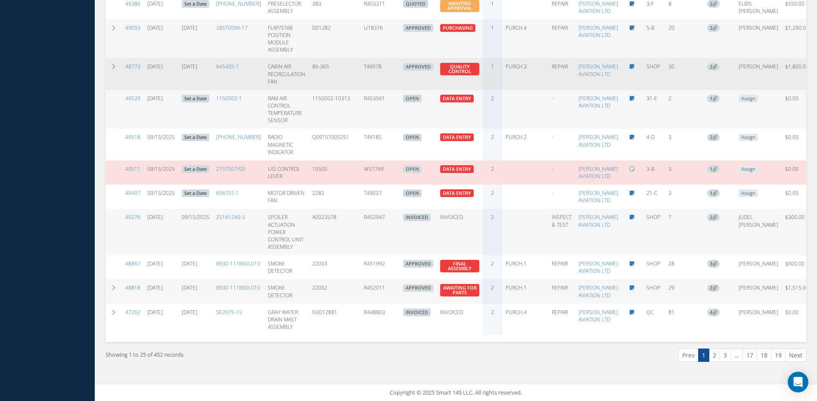
scroll to position [906, 0]
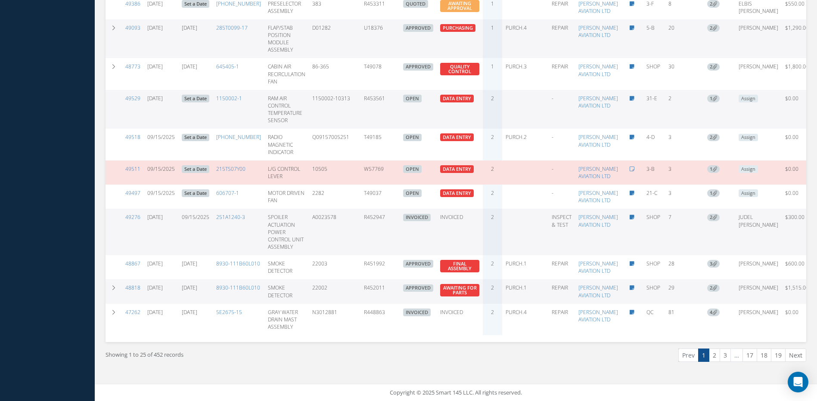
drag, startPoint x: 370, startPoint y: 255, endPoint x: 345, endPoint y: 257, distance: 25.5
click at [345, 185] on tr "49511 09/15/2025 Set a Date 215TS07Y00 L/G CONTROL LEVER 10505 W57769 OPEN Elap…" at bounding box center [466, 173] width 720 height 24
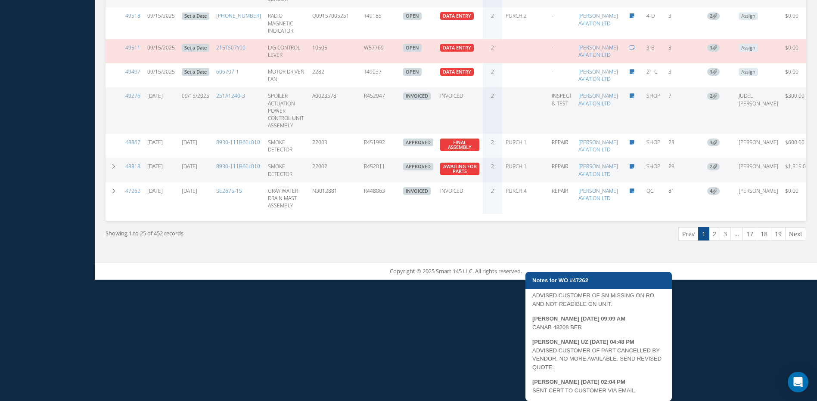
scroll to position [1060, 0]
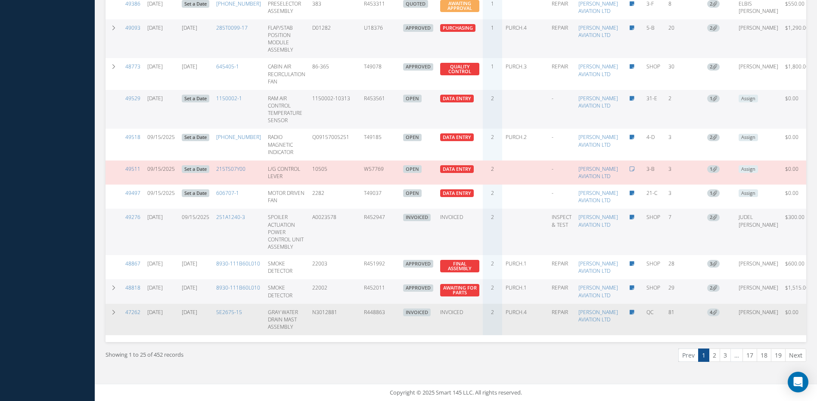
drag, startPoint x: 372, startPoint y: 308, endPoint x: 342, endPoint y: 309, distance: 30.2
click at [342, 309] on tr "47262 06/27/2025 09/18/2025 5E2675-15 GRAY WATER DRAIN MAST ASSEMBLY N3012881 R…" at bounding box center [466, 319] width 720 height 31
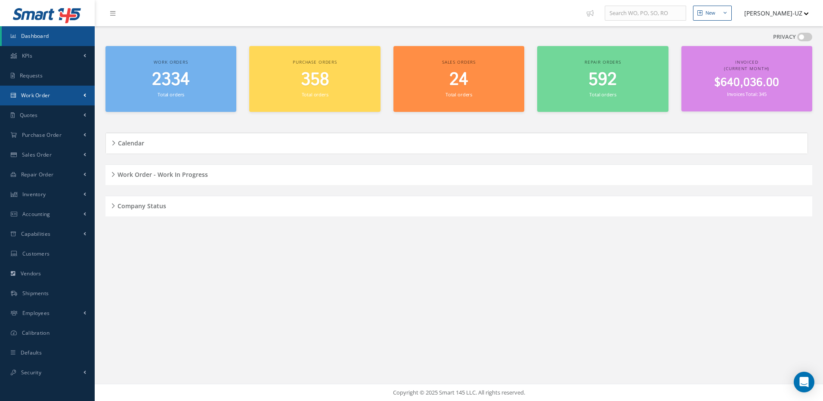
click at [44, 98] on span "Work Order" at bounding box center [35, 95] width 29 height 7
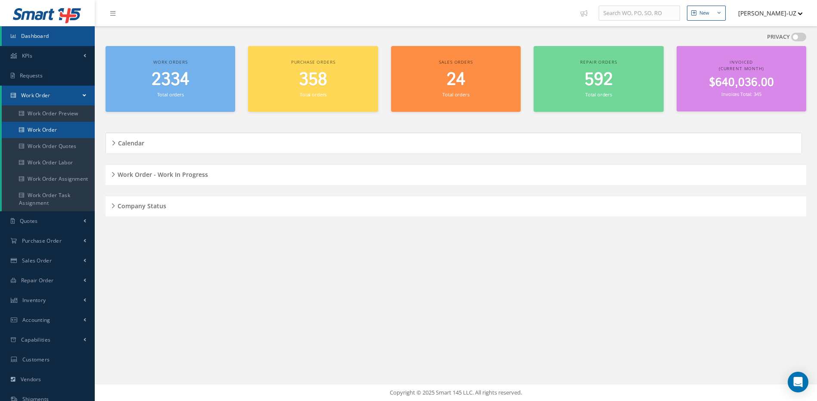
click at [48, 127] on link "Work Order" at bounding box center [48, 130] width 93 height 16
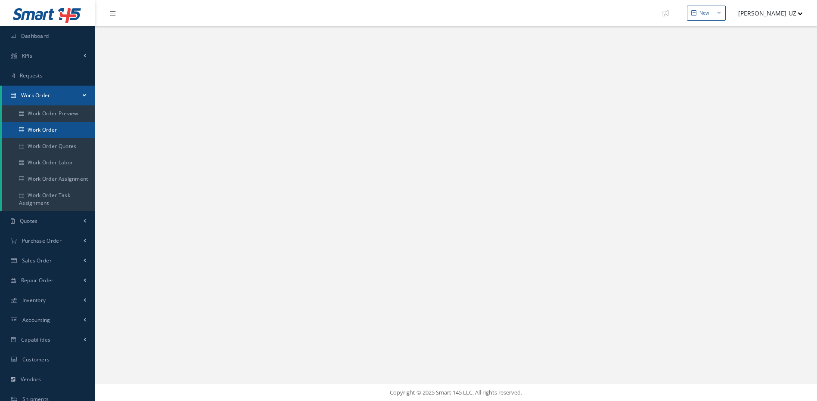
select select "25"
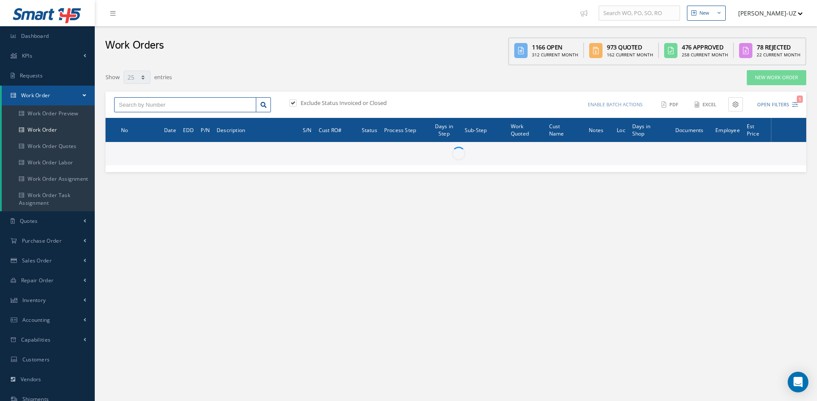
click at [144, 106] on input "text" at bounding box center [185, 105] width 142 height 16
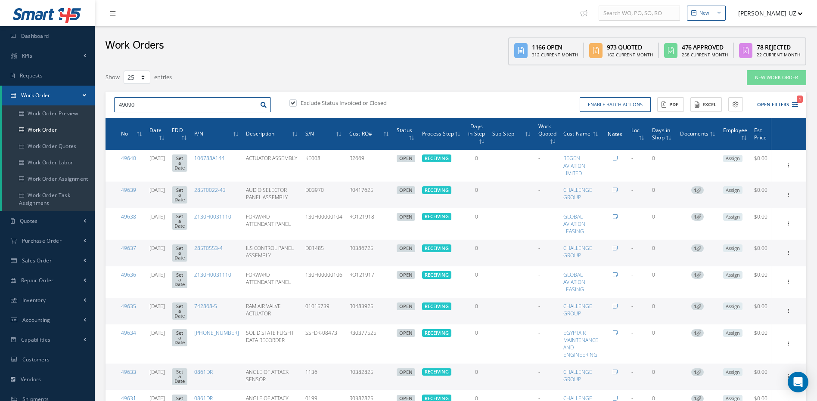
type input "49090"
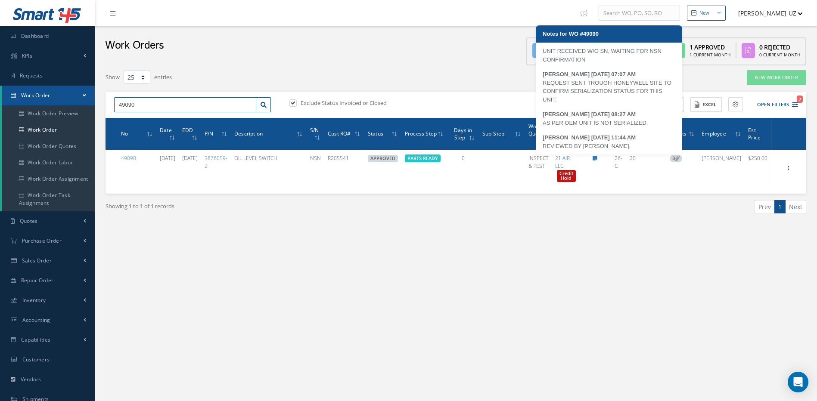
scroll to position [10, 0]
